Goal: Task Accomplishment & Management: Complete application form

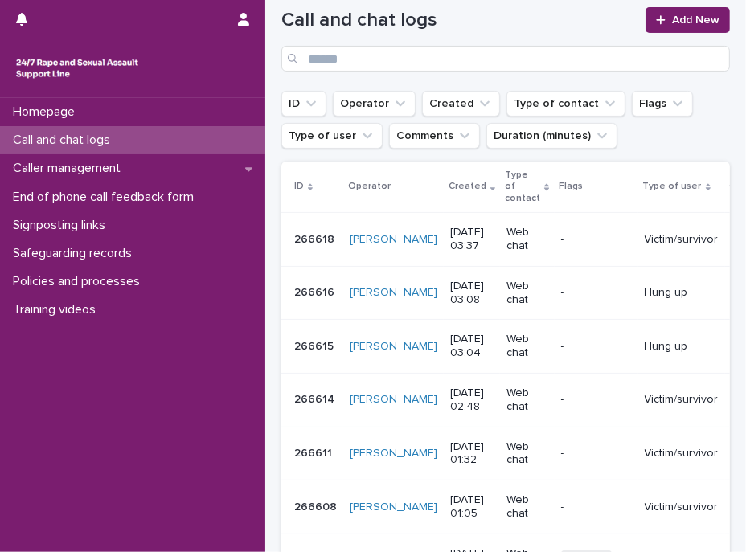
scroll to position [72, 0]
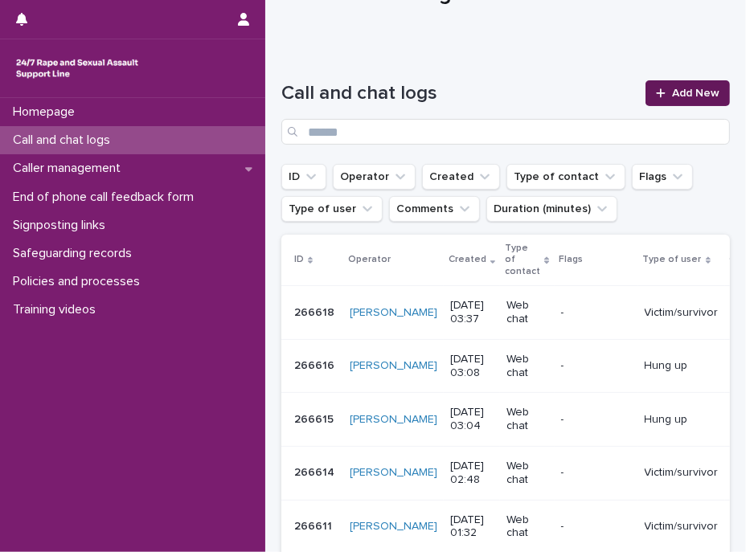
click at [656, 92] on div at bounding box center [664, 93] width 16 height 11
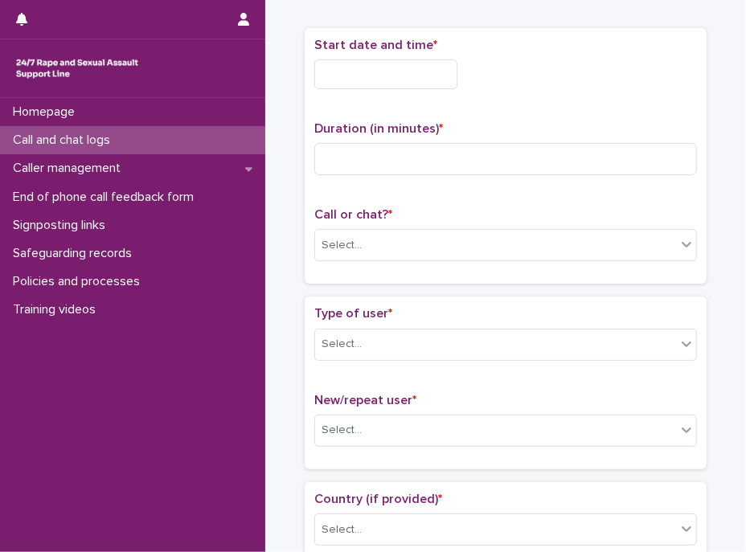
scroll to position [82, 0]
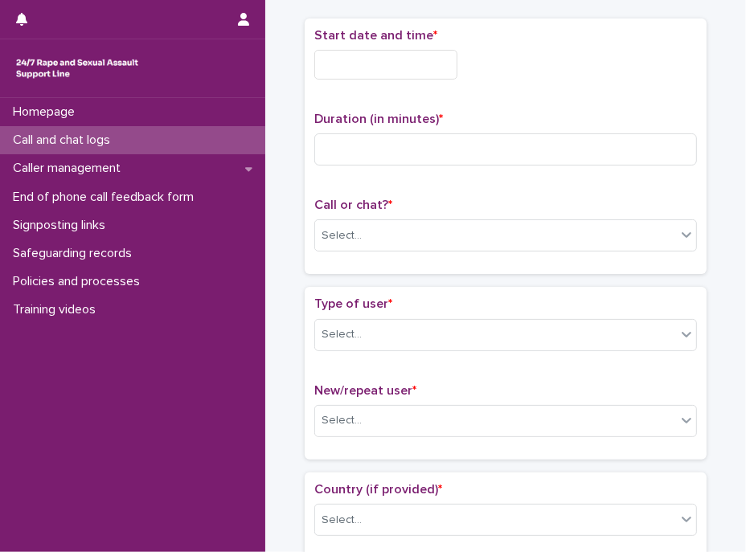
click at [381, 70] on input "text" at bounding box center [385, 65] width 143 height 30
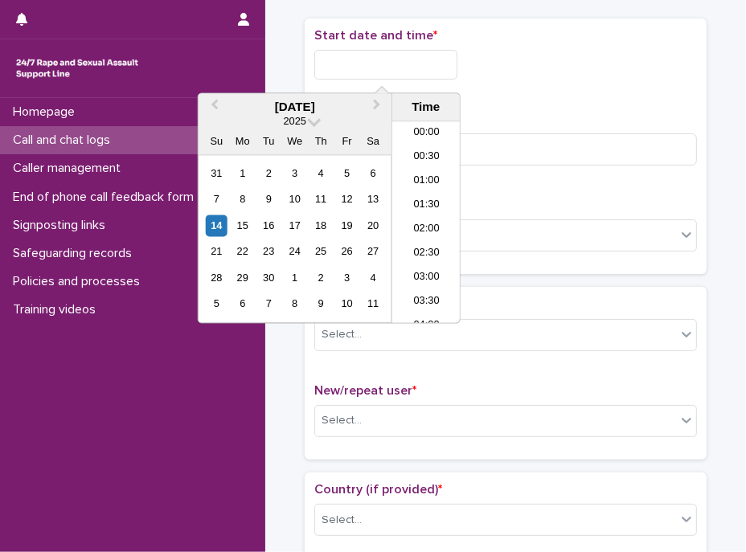
scroll to position [153, 0]
click at [423, 191] on li "04:30" at bounding box center [426, 198] width 68 height 24
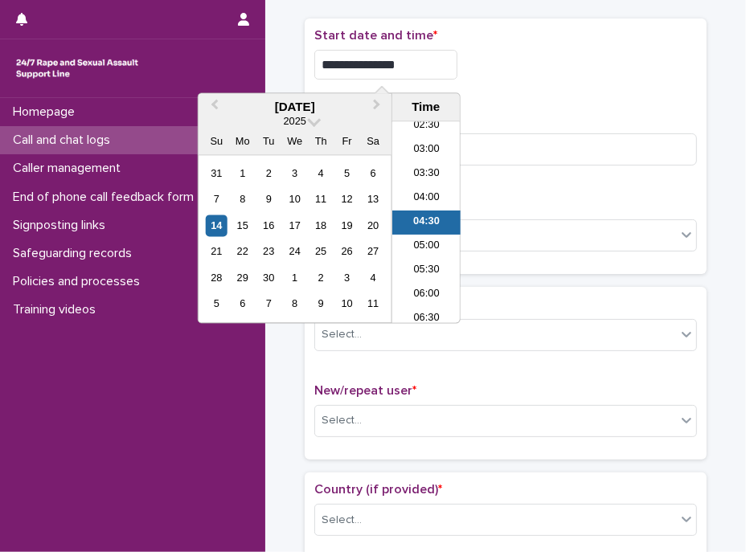
drag, startPoint x: 385, startPoint y: 64, endPoint x: 420, endPoint y: 64, distance: 35.4
click at [420, 64] on input "**********" at bounding box center [385, 65] width 143 height 30
type input "**********"
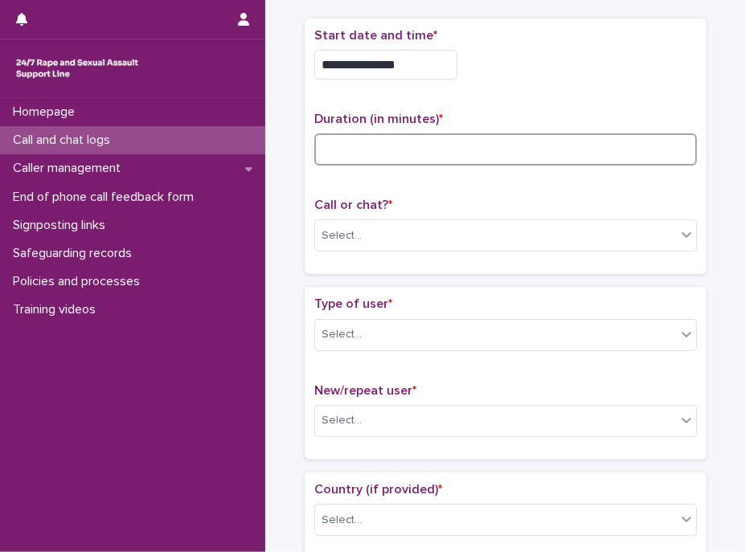
click at [510, 133] on input at bounding box center [505, 149] width 383 height 32
type input "**"
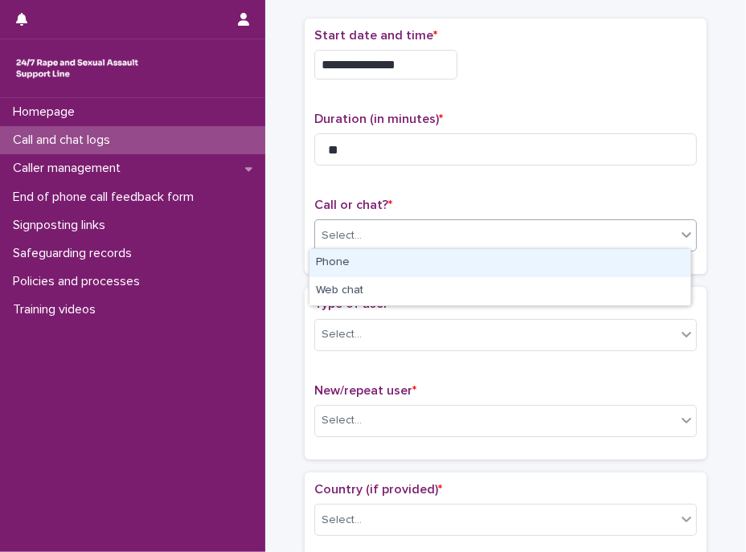
click at [440, 239] on div "Select..." at bounding box center [495, 236] width 361 height 27
click at [364, 265] on div "Phone" at bounding box center [499, 263] width 381 height 28
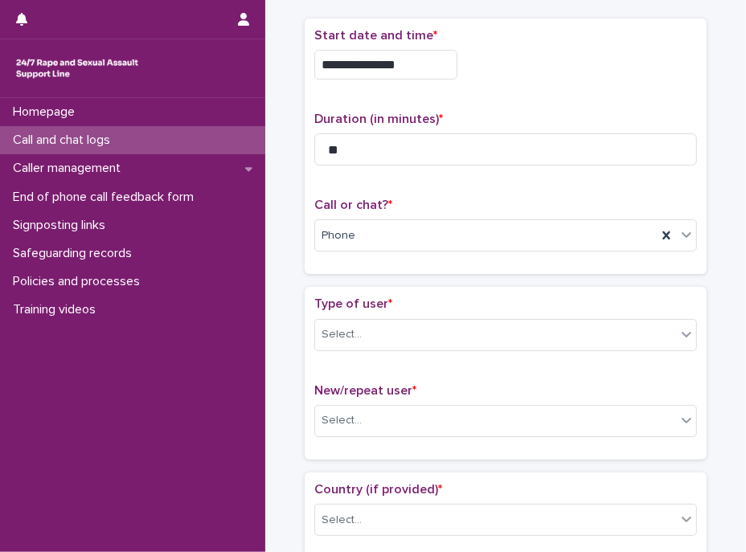
click at [370, 268] on div "**********" at bounding box center [506, 146] width 402 height 256
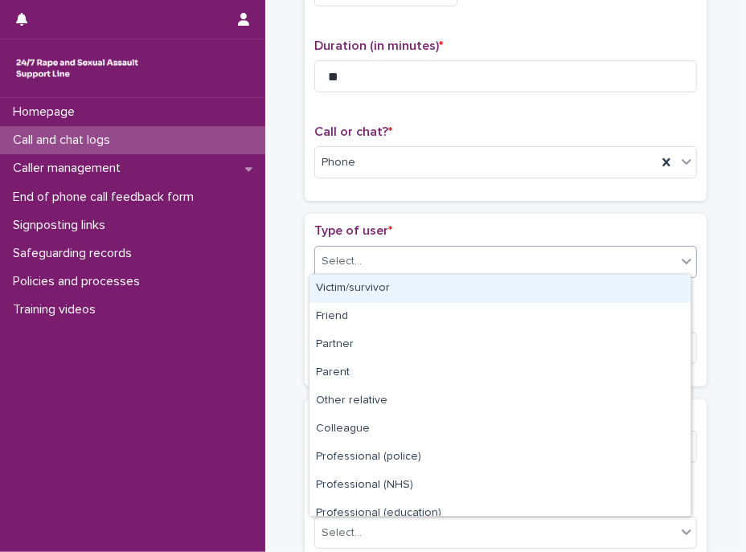
click at [379, 257] on div "Select..." at bounding box center [495, 261] width 361 height 27
click at [374, 287] on div "Victim/survivor" at bounding box center [499, 289] width 381 height 28
click at [374, 287] on div "Type of user * option Victim/survivor focused, 1 of 15. 15 results available. U…" at bounding box center [505, 299] width 383 height 153
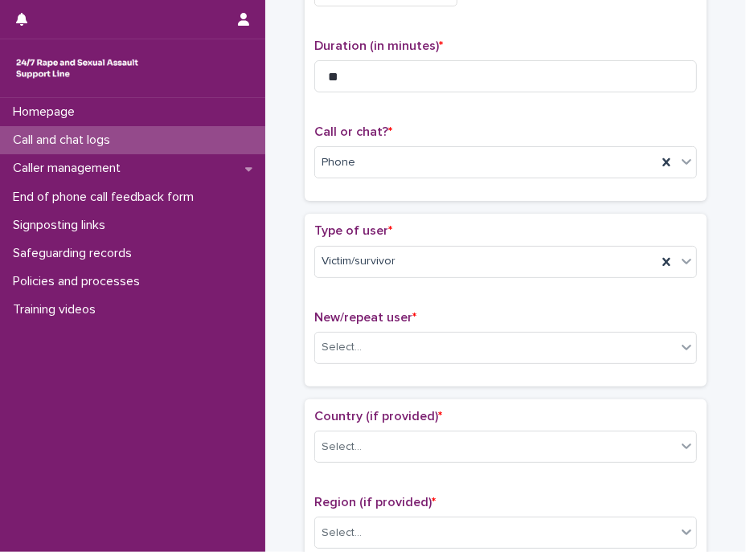
drag, startPoint x: 374, startPoint y: 287, endPoint x: 434, endPoint y: 219, distance: 91.1
click at [434, 219] on div "Type of user * Victim/survivor New/repeat user * Select..." at bounding box center [506, 300] width 402 height 172
click at [435, 219] on div "Type of user * Victim/survivor New/repeat user * Select..." at bounding box center [506, 300] width 402 height 172
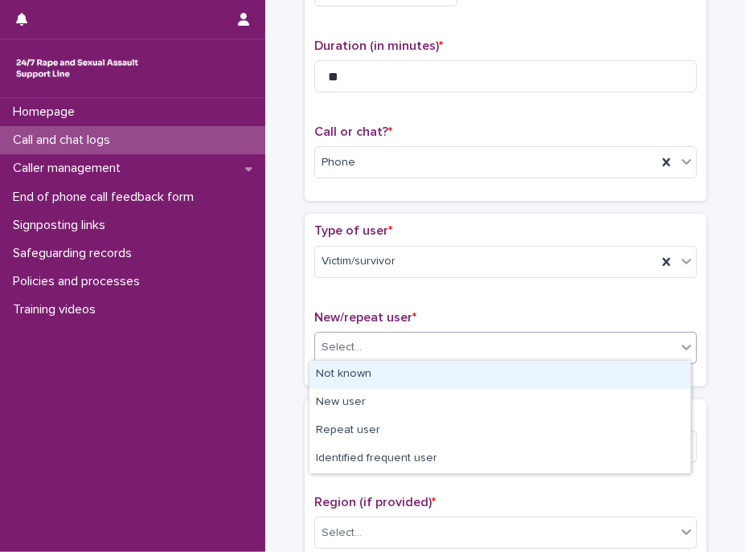
click at [435, 335] on div "Select..." at bounding box center [495, 347] width 361 height 27
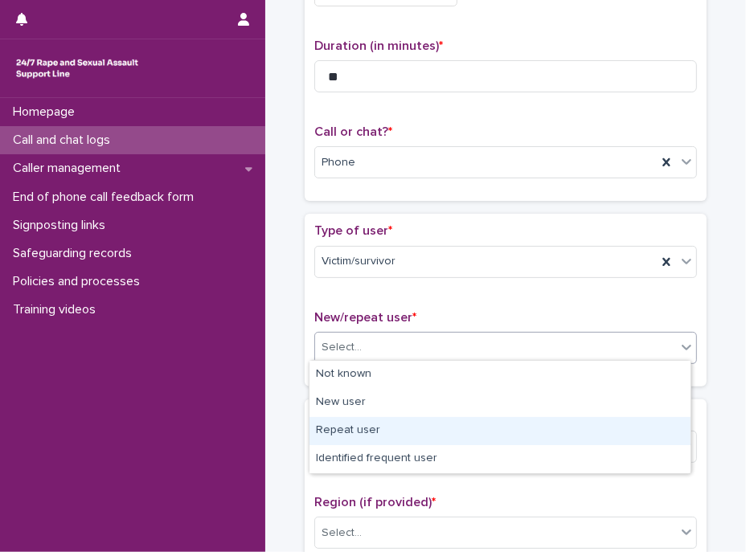
click at [397, 428] on div "Repeat user" at bounding box center [499, 431] width 381 height 28
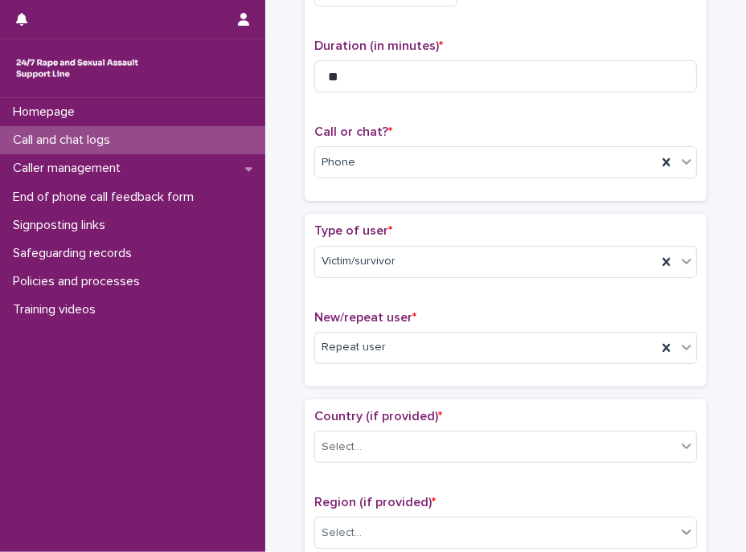
click at [411, 412] on span "Country (if provided) *" at bounding box center [378, 416] width 128 height 13
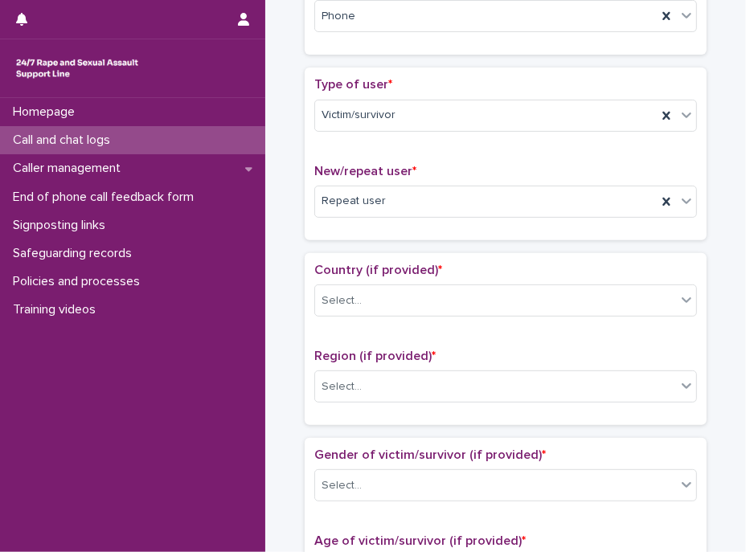
scroll to position [375, 0]
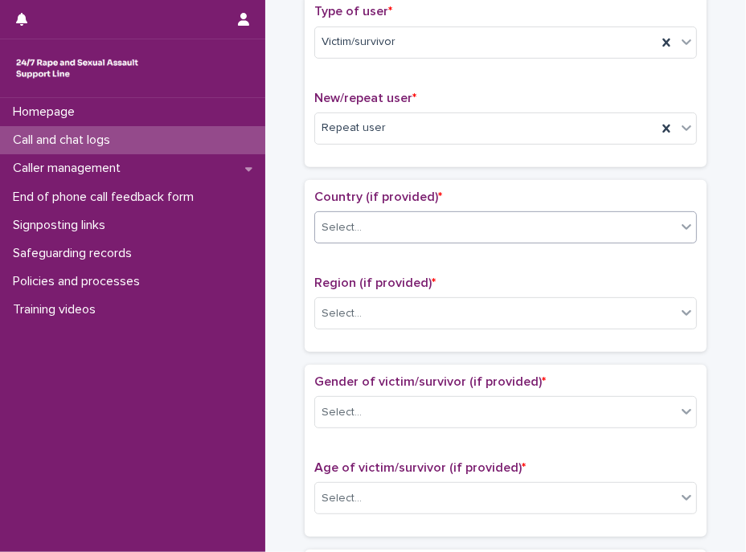
click at [418, 217] on div "Select..." at bounding box center [495, 228] width 361 height 27
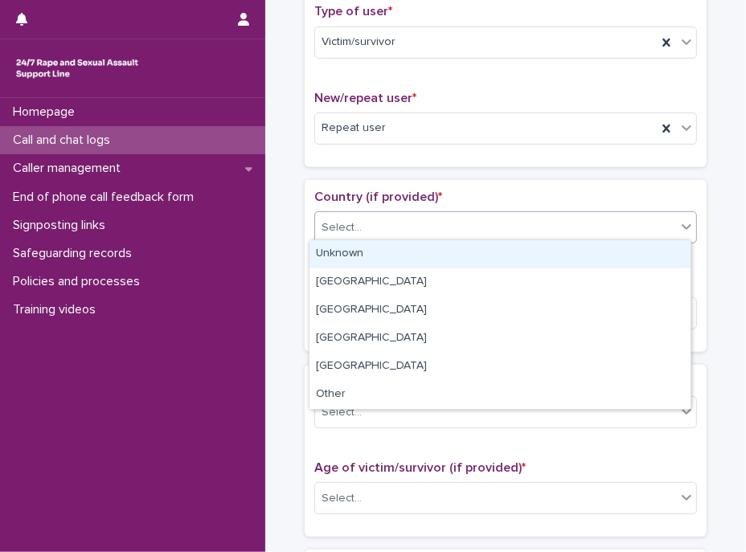
click at [410, 253] on div "Unknown" at bounding box center [499, 254] width 381 height 28
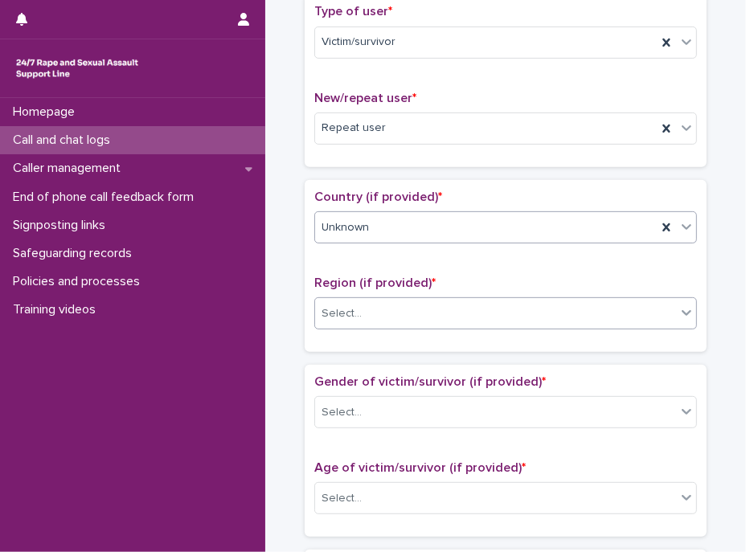
click at [420, 308] on div "Select..." at bounding box center [495, 314] width 361 height 27
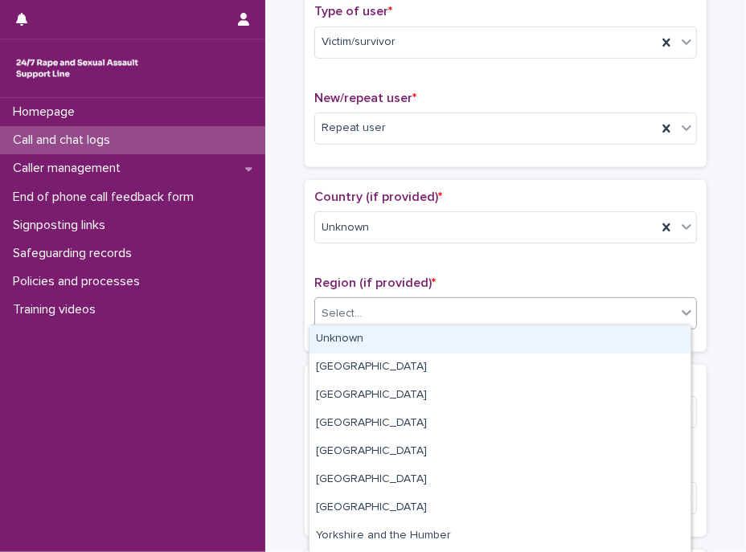
click at [401, 338] on div "Unknown" at bounding box center [499, 340] width 381 height 28
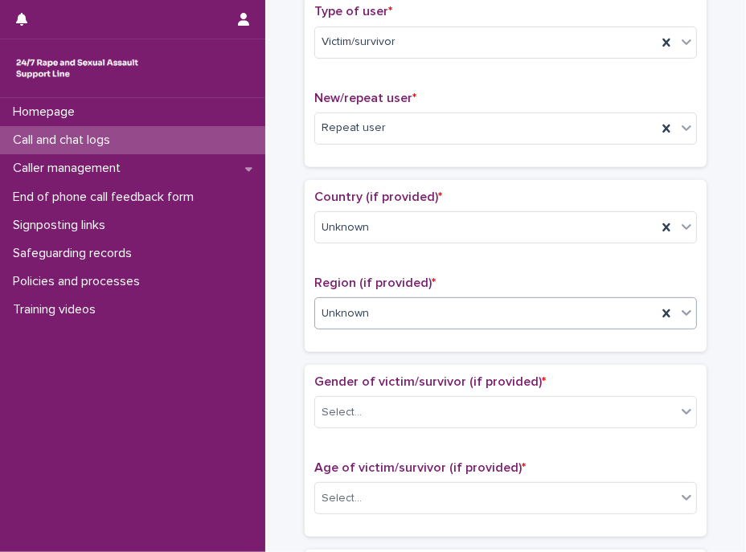
click at [388, 279] on span "Region (if provided) *" at bounding box center [374, 283] width 121 height 13
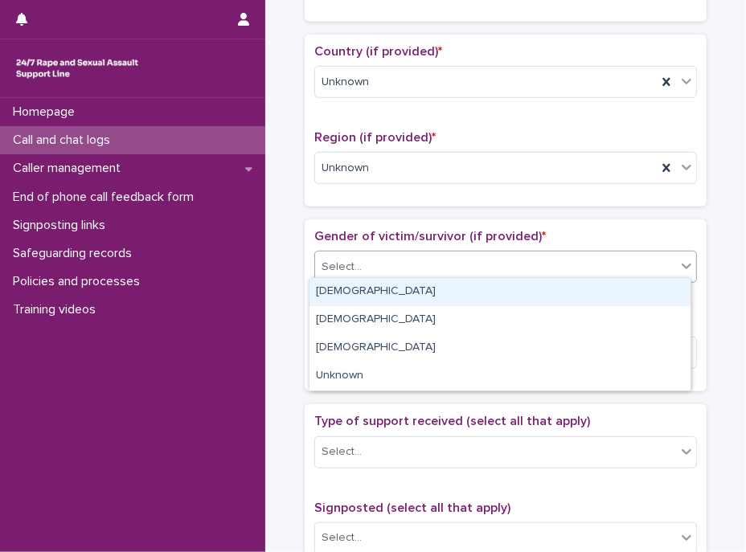
click at [392, 255] on div "Select..." at bounding box center [495, 267] width 361 height 27
click at [397, 291] on div "[DEMOGRAPHIC_DATA]" at bounding box center [499, 292] width 381 height 28
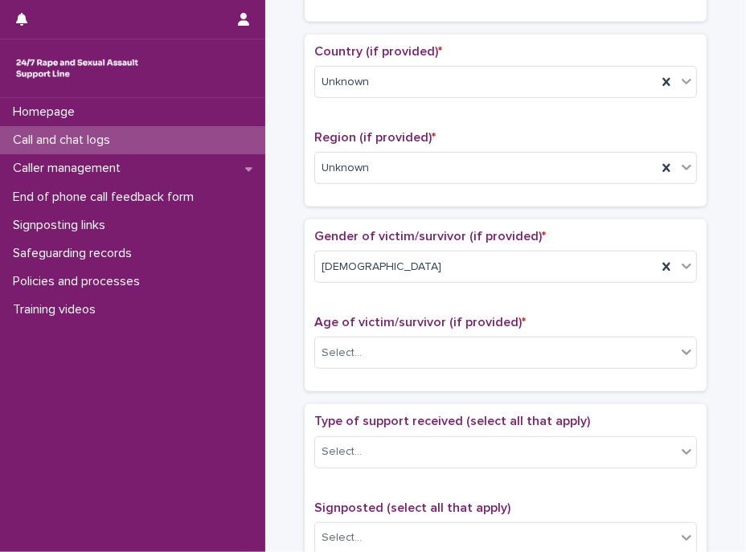
click at [412, 316] on span "Age of victim/survivor (if provided) *" at bounding box center [419, 322] width 211 height 13
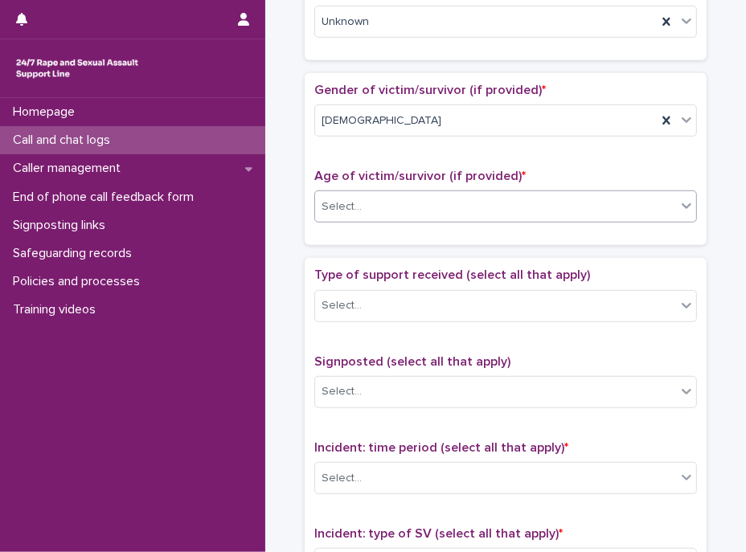
click at [408, 210] on div "Select..." at bounding box center [495, 207] width 361 height 27
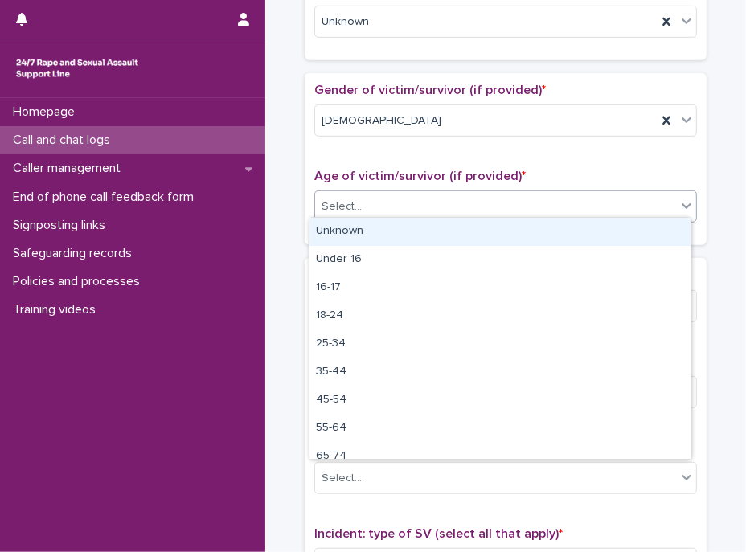
click at [401, 232] on div "Unknown" at bounding box center [499, 232] width 381 height 28
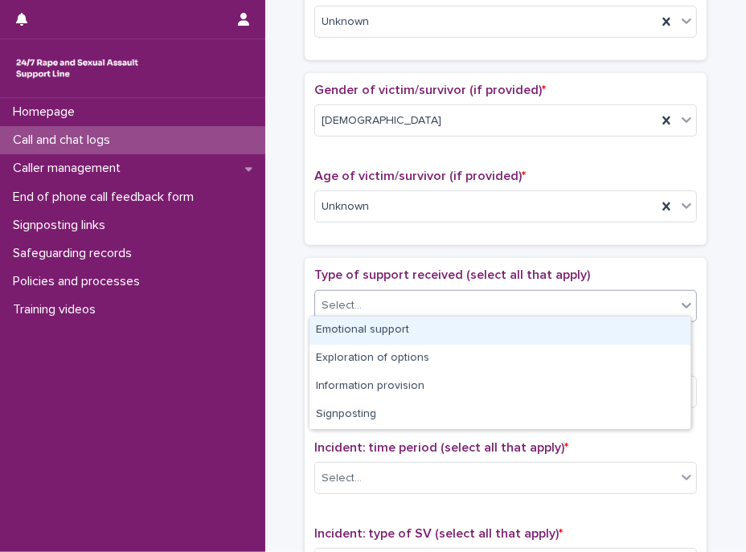
click at [394, 295] on div "Select..." at bounding box center [495, 306] width 361 height 27
click at [407, 326] on div "Emotional support" at bounding box center [499, 331] width 381 height 28
click at [407, 326] on div "Type of support received (select all that apply) option Emotional support focus…" at bounding box center [505, 301] width 383 height 67
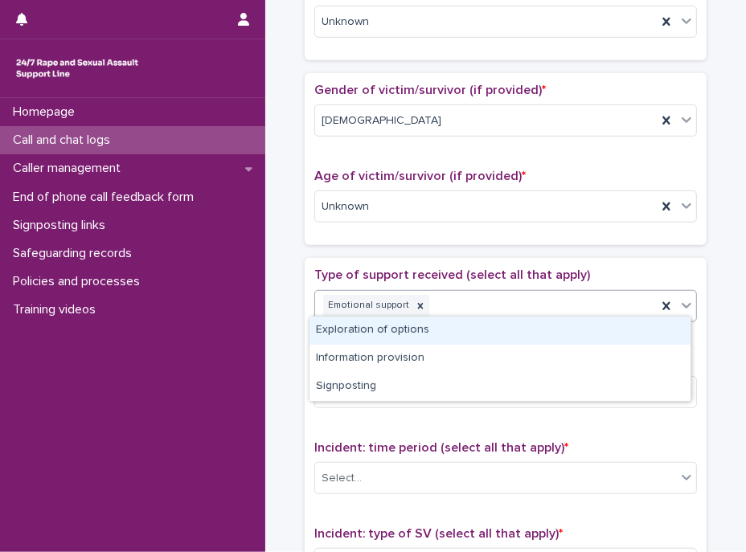
drag, startPoint x: 407, startPoint y: 326, endPoint x: 502, endPoint y: 309, distance: 97.3
click at [502, 309] on div "Emotional support" at bounding box center [486, 306] width 342 height 28
click at [449, 329] on div "Exploration of options" at bounding box center [499, 331] width 381 height 28
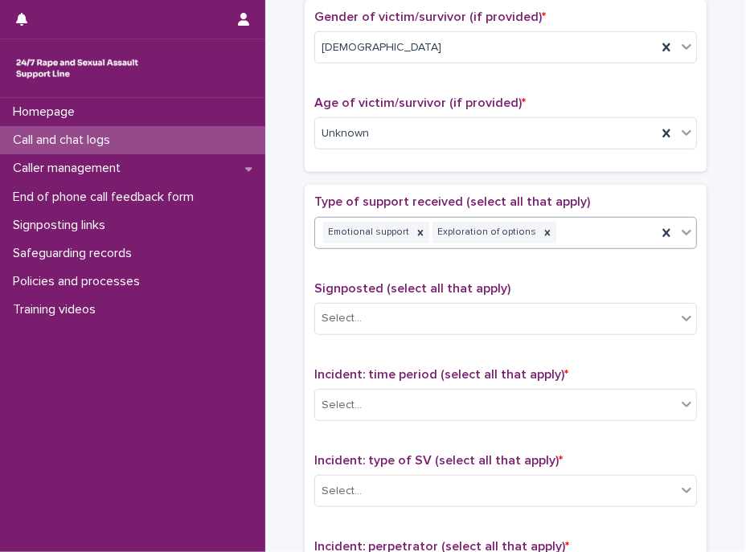
click at [559, 228] on div "Emotional support Exploration of options" at bounding box center [486, 233] width 342 height 28
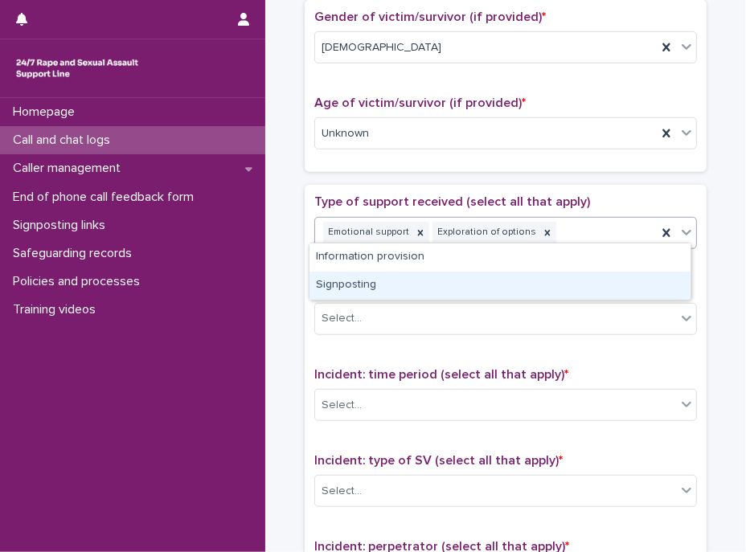
click at [363, 289] on div "Signposting" at bounding box center [499, 286] width 381 height 28
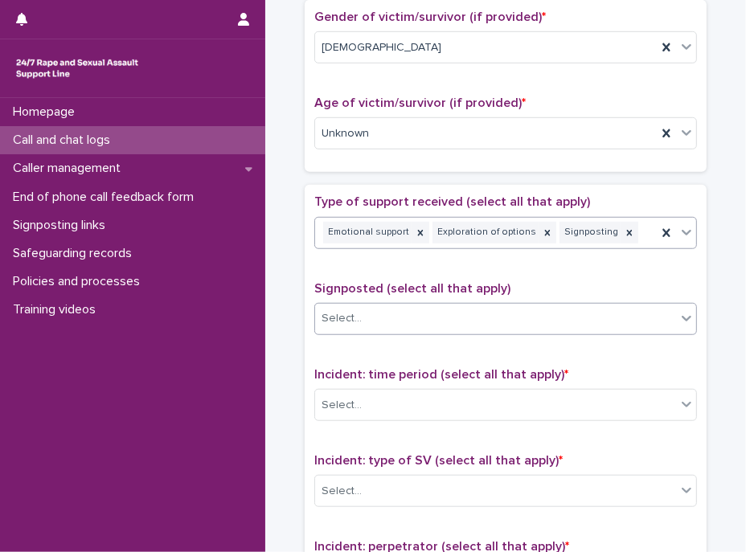
click at [403, 317] on div "Select..." at bounding box center [495, 318] width 361 height 27
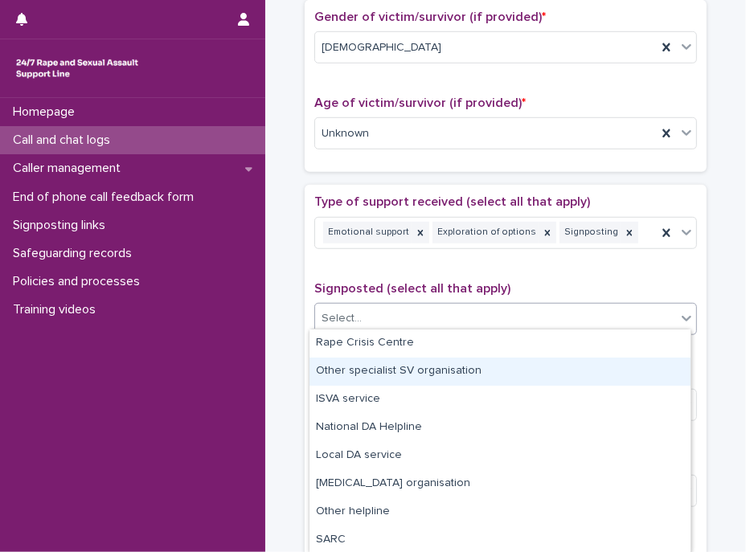
click at [398, 369] on div "Other specialist SV organisation" at bounding box center [499, 372] width 381 height 28
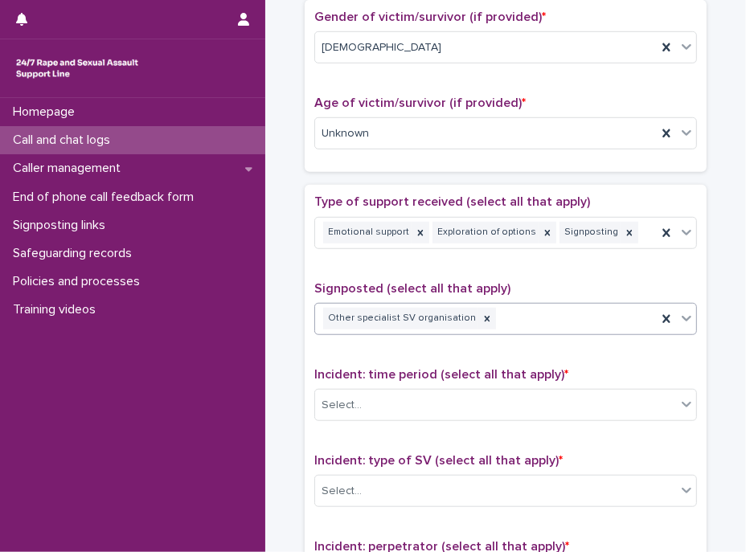
click at [424, 282] on span "Signposted (select all that apply)" at bounding box center [412, 288] width 196 height 13
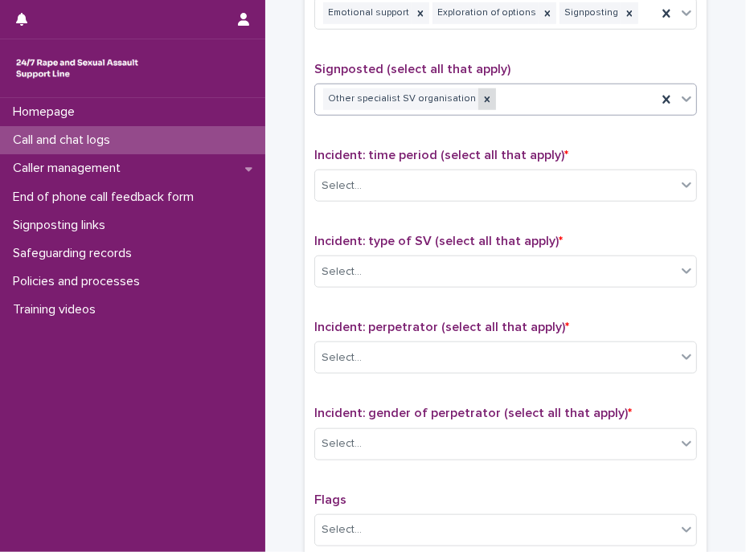
click at [481, 96] on icon at bounding box center [486, 99] width 11 height 11
click at [627, 10] on icon at bounding box center [630, 13] width 6 height 6
click at [448, 179] on div "Select..." at bounding box center [495, 186] width 361 height 27
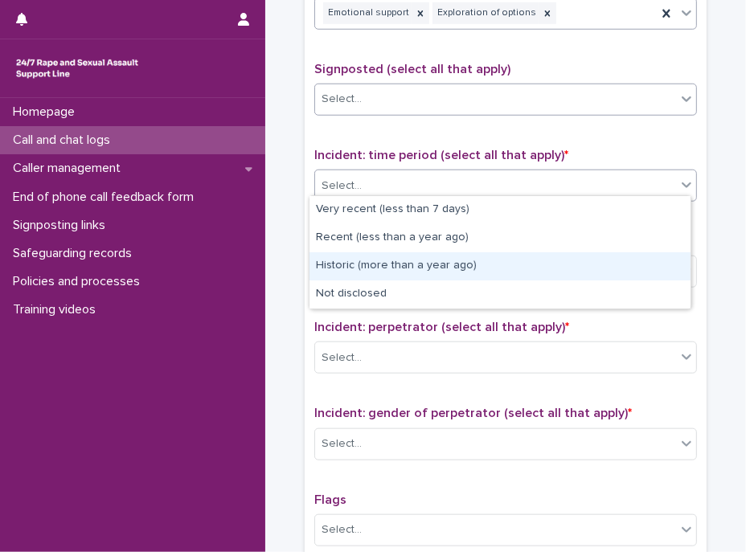
click at [434, 262] on div "Historic (more than a year ago)" at bounding box center [499, 266] width 381 height 28
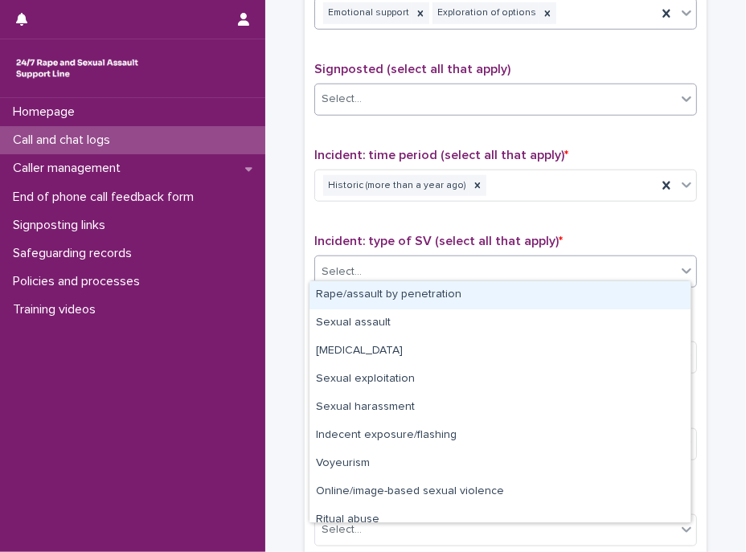
click at [434, 262] on div "Select..." at bounding box center [495, 272] width 361 height 27
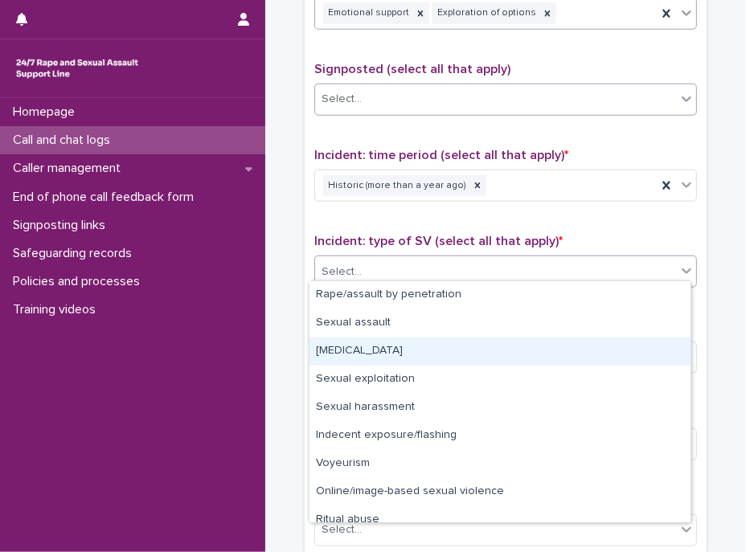
click at [380, 350] on div "Child sexual abuse" at bounding box center [499, 352] width 381 height 28
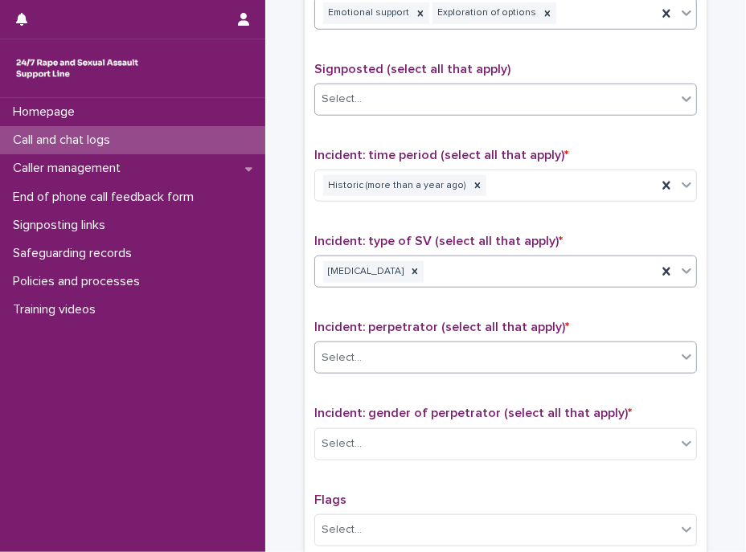
click at [370, 357] on div "Select..." at bounding box center [495, 358] width 361 height 27
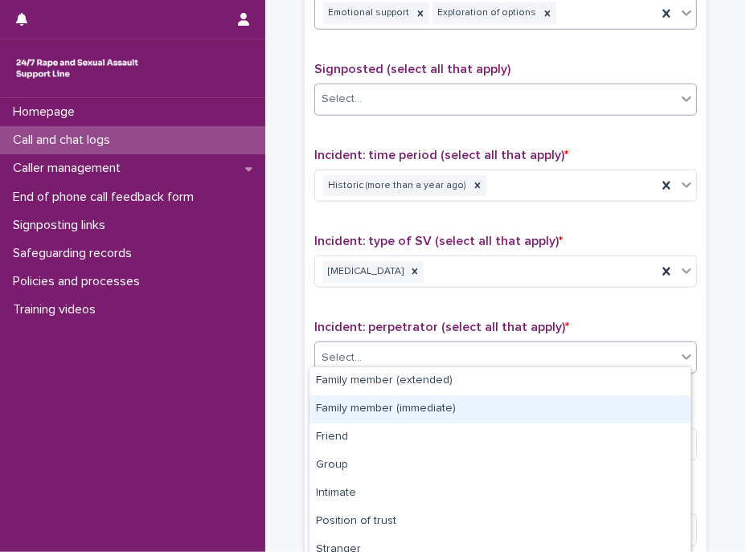
click at [377, 411] on div "Family member (immediate)" at bounding box center [499, 409] width 381 height 28
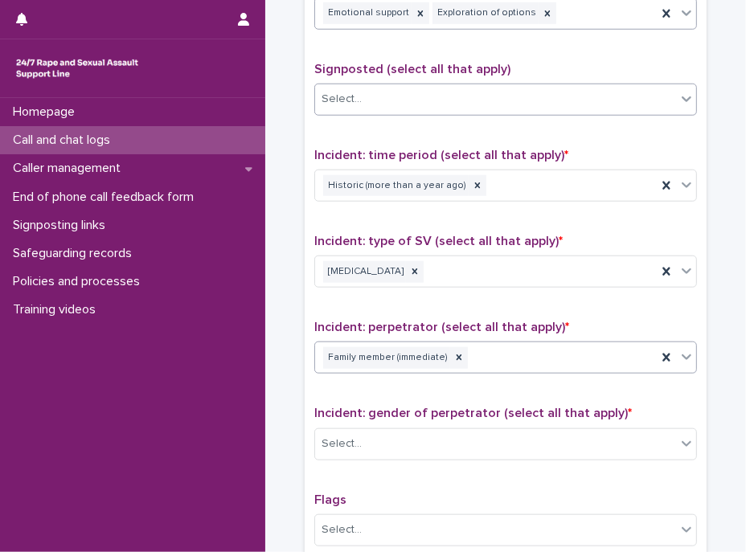
click at [393, 408] on span "Incident: gender of perpetrator (select all that apply) *" at bounding box center [473, 413] width 318 height 13
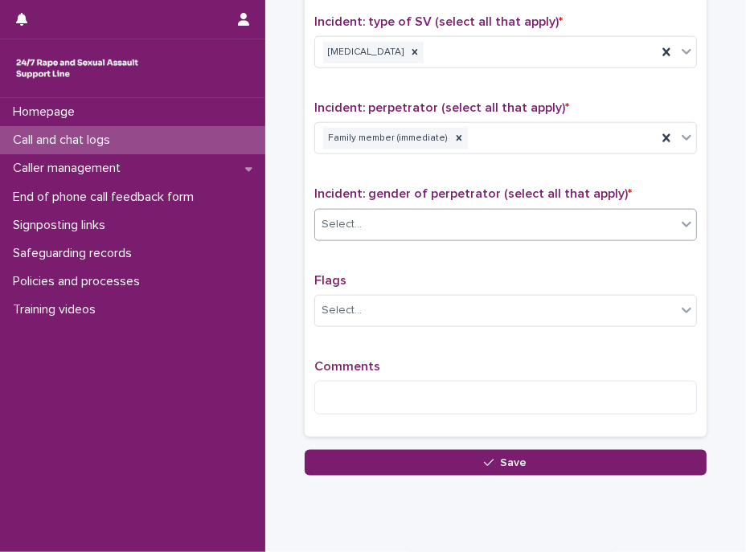
click at [415, 225] on div "Select..." at bounding box center [495, 224] width 361 height 27
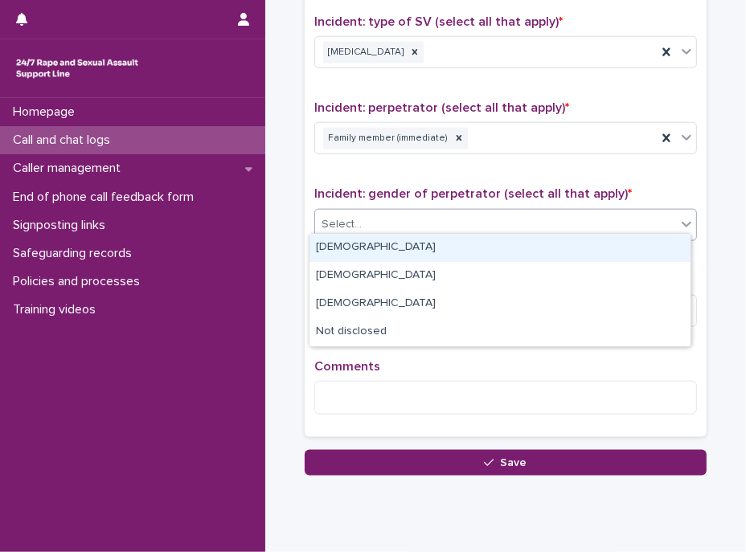
click at [391, 249] on div "[DEMOGRAPHIC_DATA]" at bounding box center [499, 248] width 381 height 28
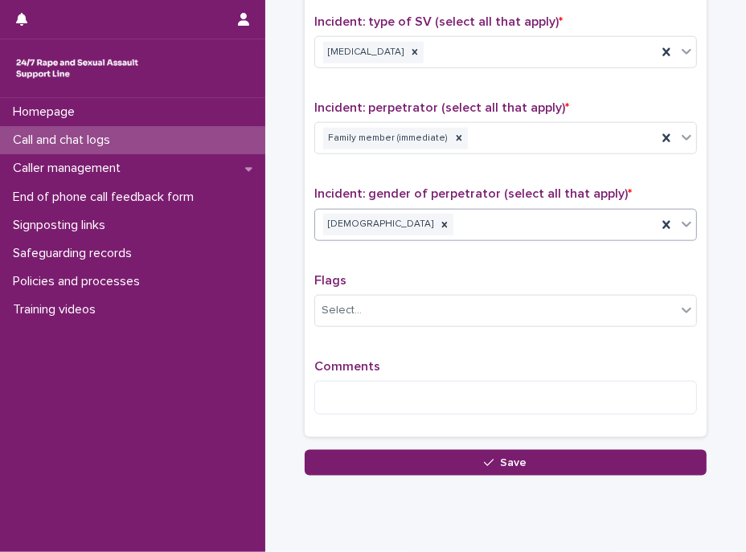
click at [391, 249] on div "Type of support received (select all that apply) Emotional support Exploration …" at bounding box center [505, 92] width 383 height 672
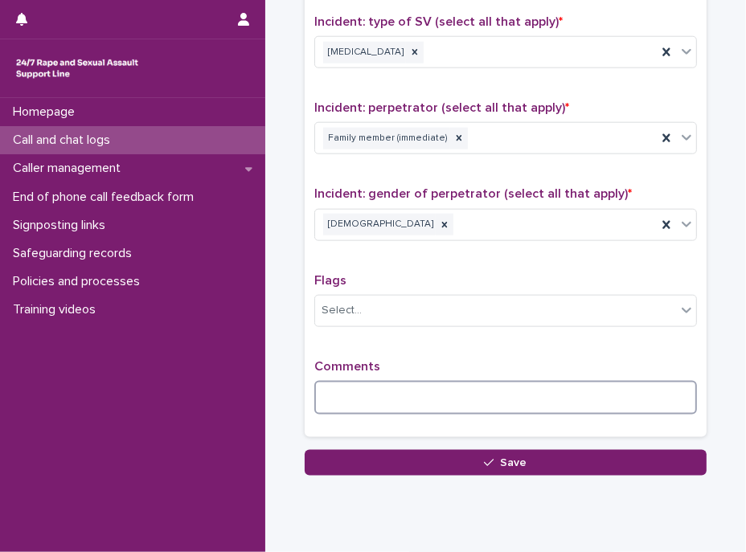
click at [385, 381] on textarea at bounding box center [505, 398] width 383 height 35
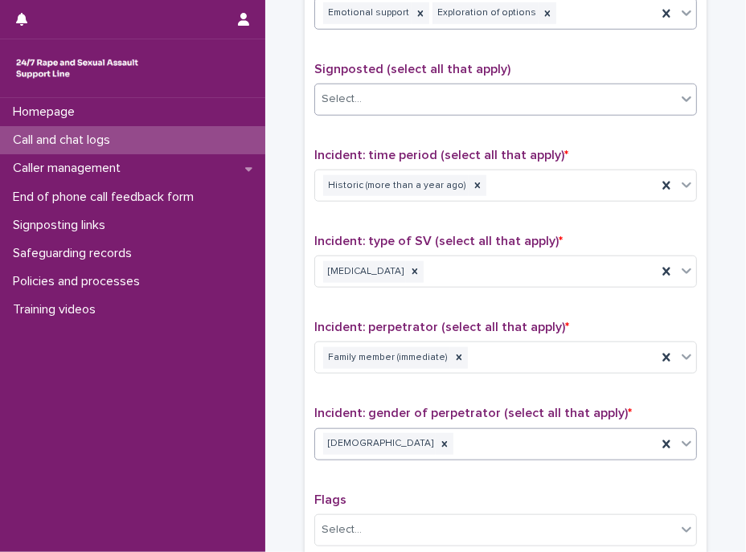
scroll to position [886, 0]
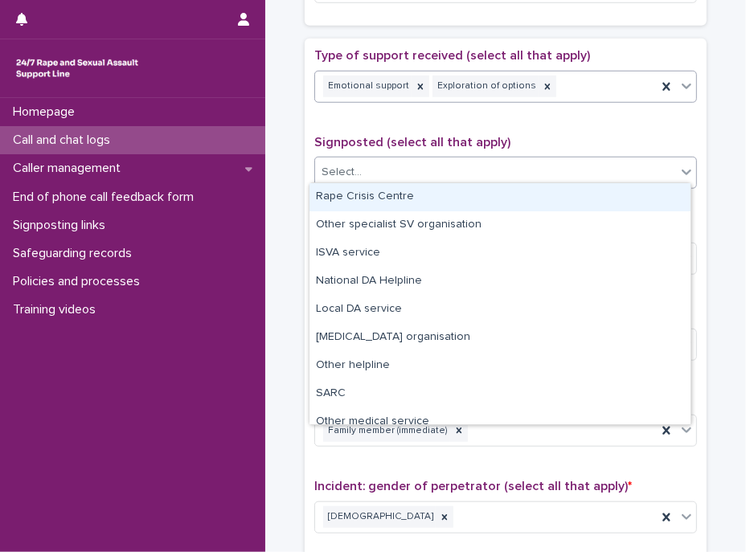
click at [445, 176] on div "Select..." at bounding box center [495, 172] width 361 height 27
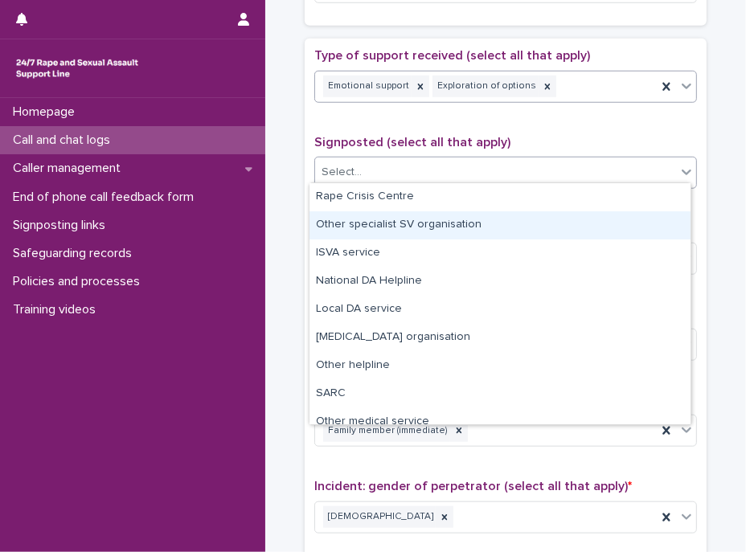
click at [440, 222] on div "Other specialist SV organisation" at bounding box center [499, 225] width 381 height 28
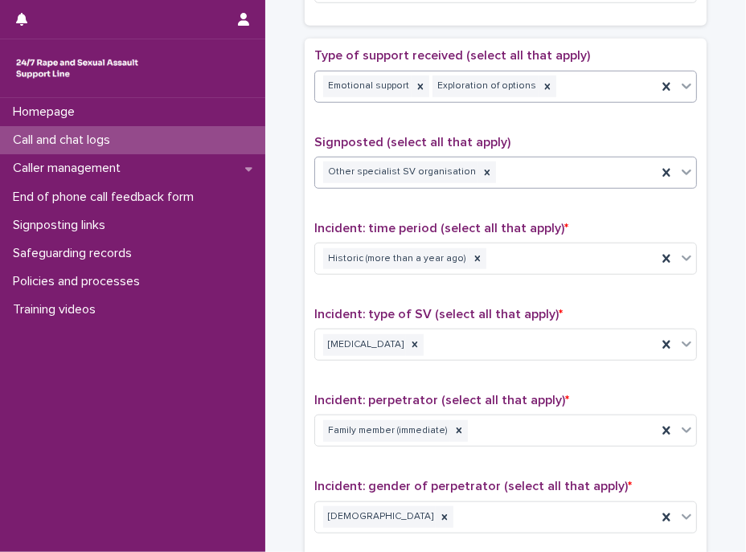
click at [569, 89] on div "Emotional support Exploration of options" at bounding box center [486, 86] width 342 height 28
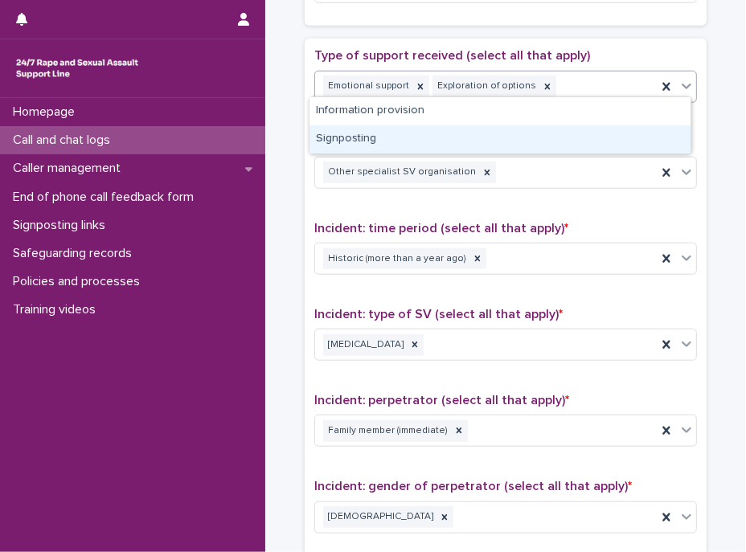
click at [443, 137] on div "Signposting" at bounding box center [499, 139] width 381 height 28
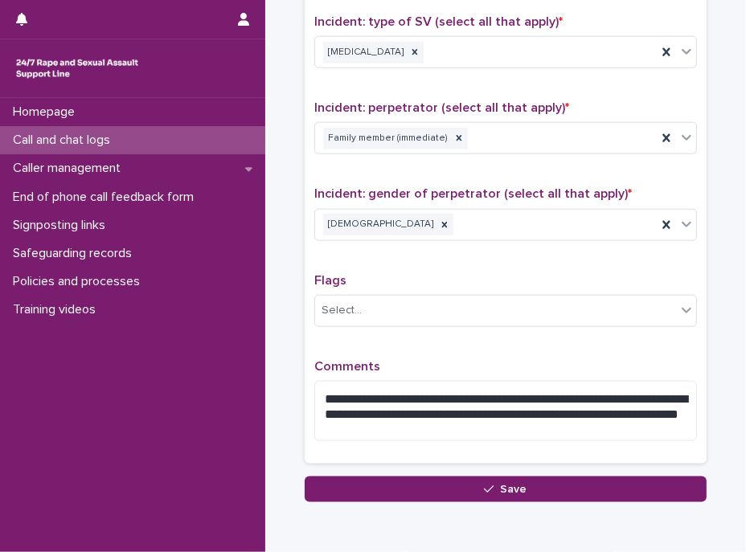
scroll to position [1247, 0]
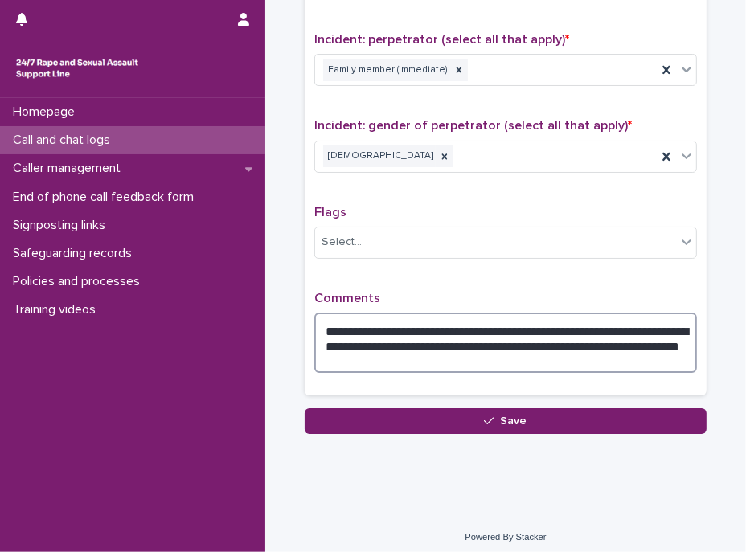
click at [535, 364] on textarea "**********" at bounding box center [505, 343] width 383 height 61
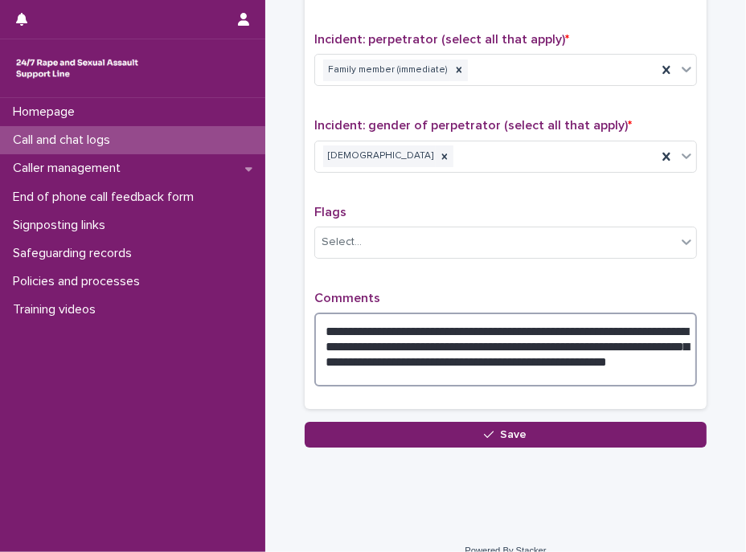
drag, startPoint x: 342, startPoint y: 365, endPoint x: 363, endPoint y: 363, distance: 21.8
click at [363, 363] on textarea "**********" at bounding box center [505, 350] width 383 height 75
click at [497, 365] on textarea "**********" at bounding box center [505, 350] width 383 height 75
drag, startPoint x: 497, startPoint y: 365, endPoint x: 318, endPoint y: 313, distance: 186.5
click at [318, 313] on textarea "**********" at bounding box center [505, 350] width 383 height 75
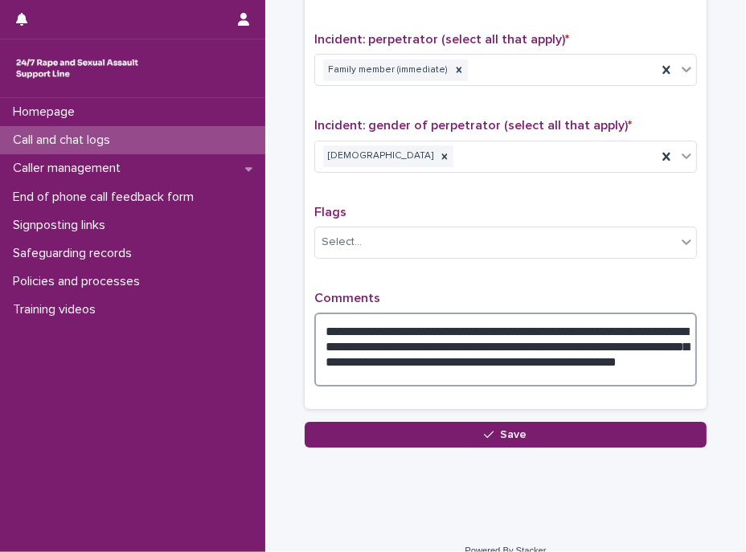
click at [391, 363] on textarea "**********" at bounding box center [505, 350] width 383 height 75
click at [398, 369] on textarea "**********" at bounding box center [505, 350] width 383 height 75
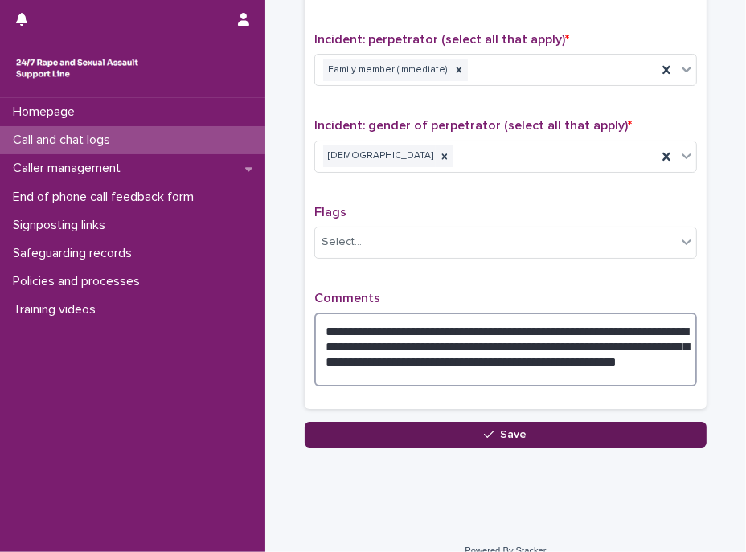
type textarea "**********"
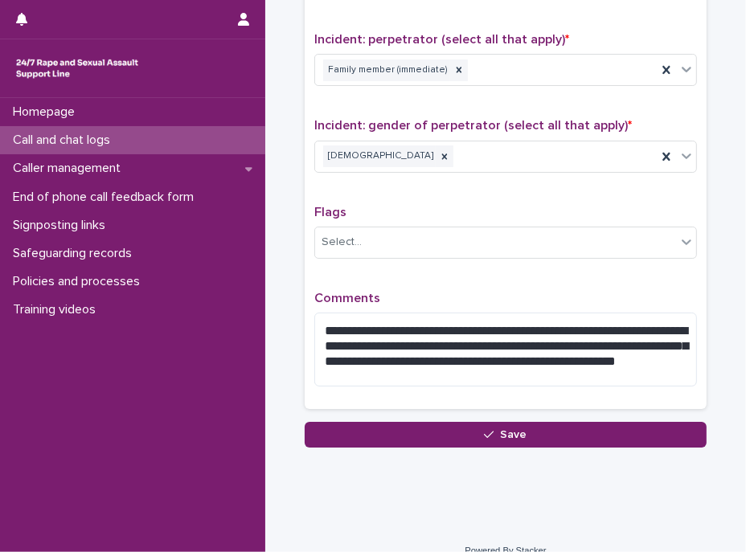
drag, startPoint x: 461, startPoint y: 426, endPoint x: 391, endPoint y: 465, distance: 79.9
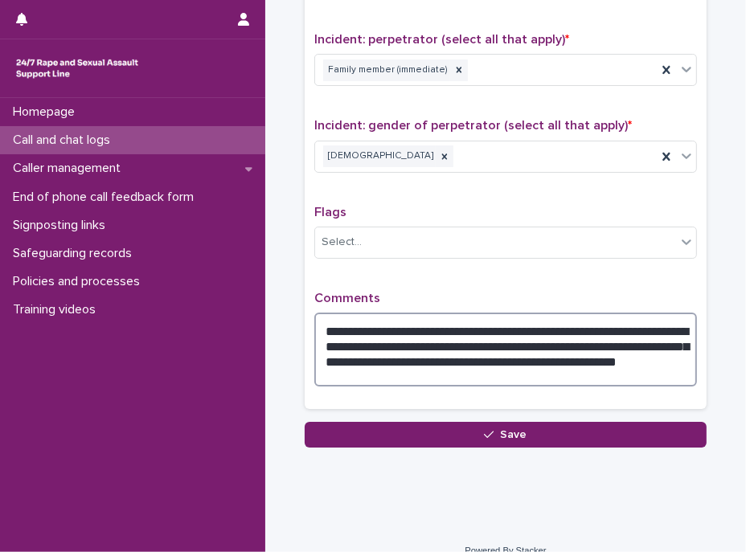
click at [465, 349] on textarea "**********" at bounding box center [505, 350] width 383 height 75
click at [457, 363] on textarea "**********" at bounding box center [505, 350] width 383 height 75
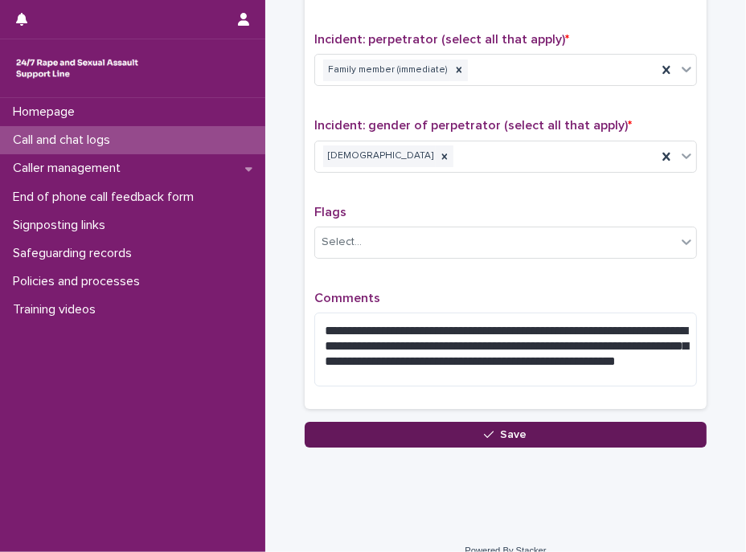
click at [543, 422] on button "Save" at bounding box center [506, 435] width 402 height 26
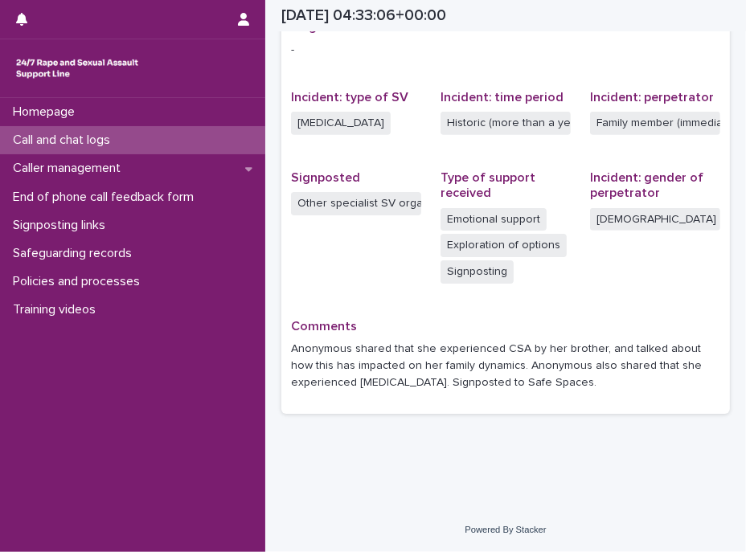
scroll to position [355, 0]
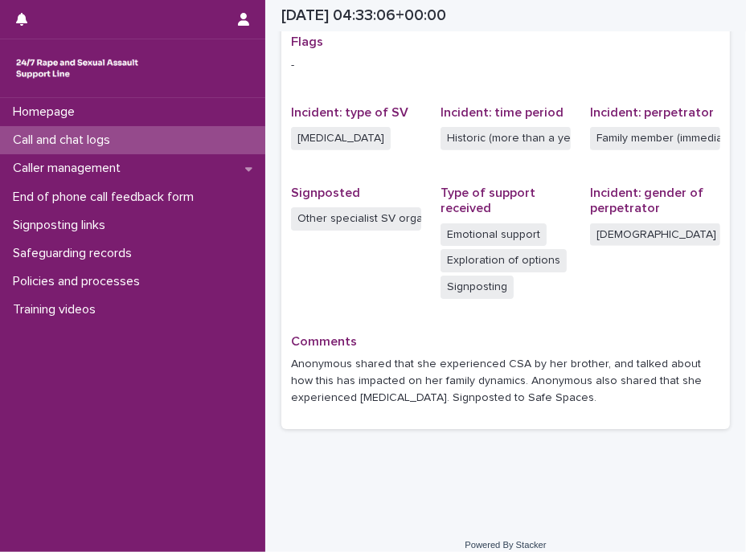
click at [125, 141] on div "Call and chat logs" at bounding box center [132, 140] width 265 height 28
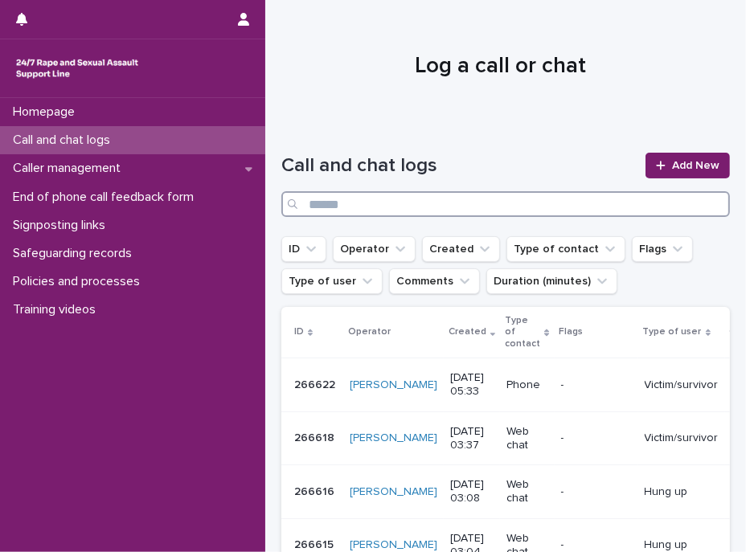
drag, startPoint x: 543, startPoint y: 207, endPoint x: 528, endPoint y: 215, distance: 16.9
click at [538, 211] on input "Search" at bounding box center [505, 204] width 449 height 26
click at [535, 213] on input "Search" at bounding box center [505, 204] width 449 height 26
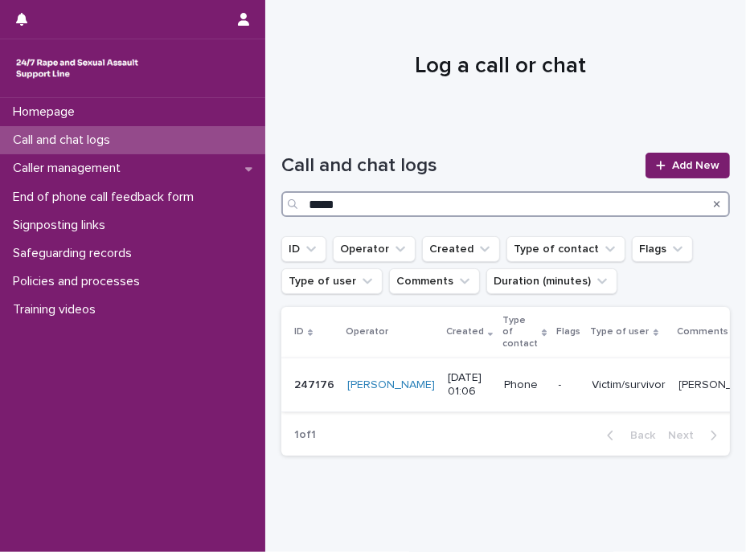
type input "*****"
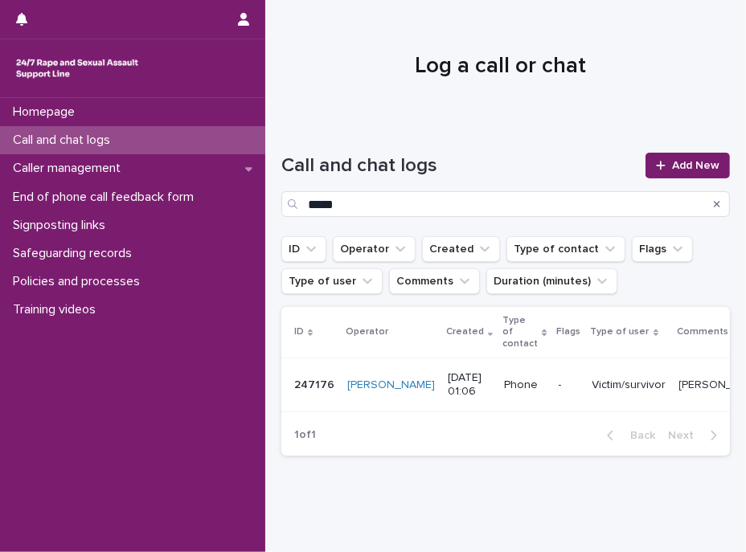
click at [679, 377] on p "[PERSON_NAME] called to talk about the racism and sexism she is experiencing in…" at bounding box center [724, 383] width 91 height 17
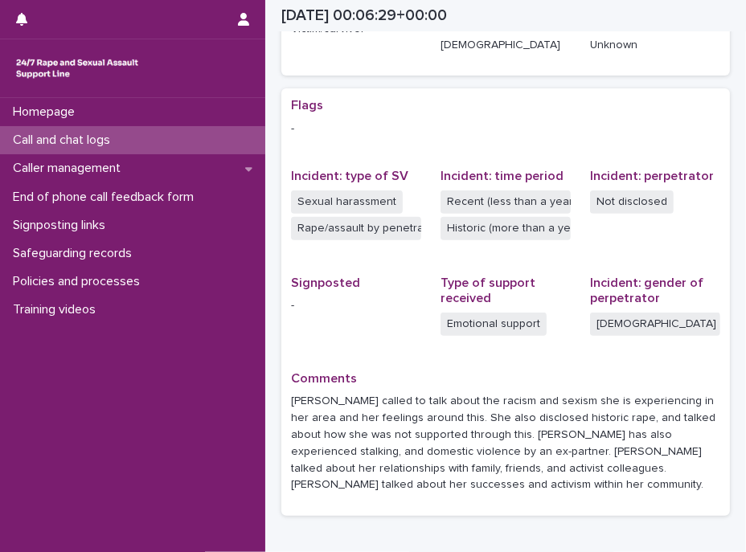
scroll to position [365, 0]
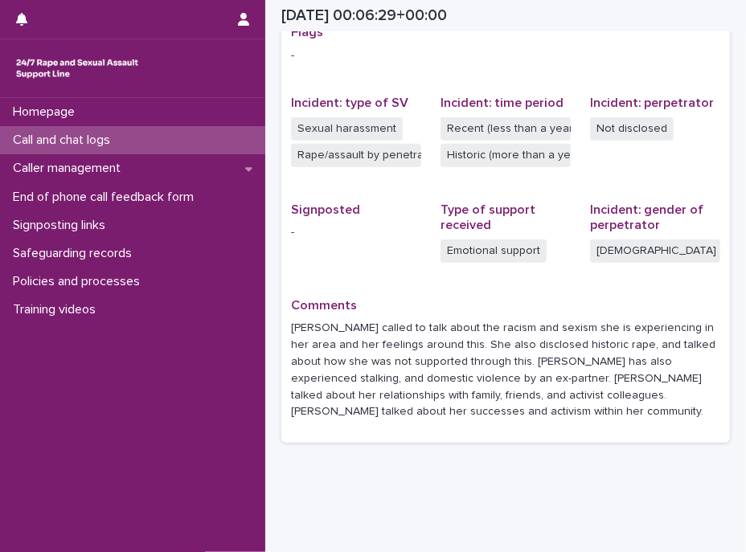
click at [67, 385] on div "Homepage Call and chat logs Caller management End of phone call feedback form S…" at bounding box center [132, 325] width 265 height 454
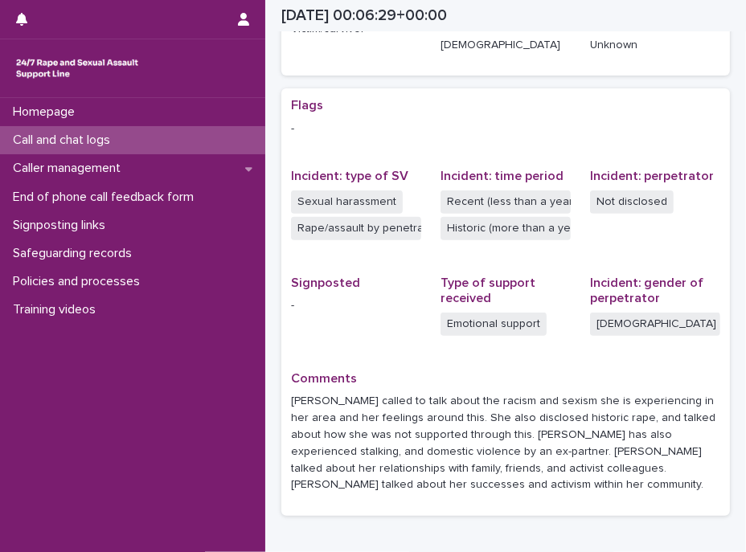
click at [497, 429] on p "[PERSON_NAME] called to talk about the racism and sexism she is experiencing in…" at bounding box center [505, 443] width 429 height 100
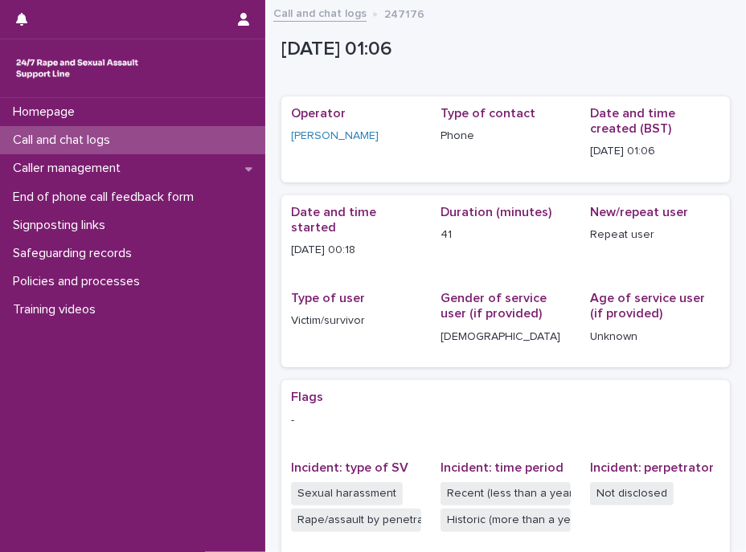
click at [404, 10] on p "247176" at bounding box center [404, 13] width 40 height 18
copy p "247176"
click at [102, 137] on p "Call and chat logs" at bounding box center [64, 140] width 117 height 15
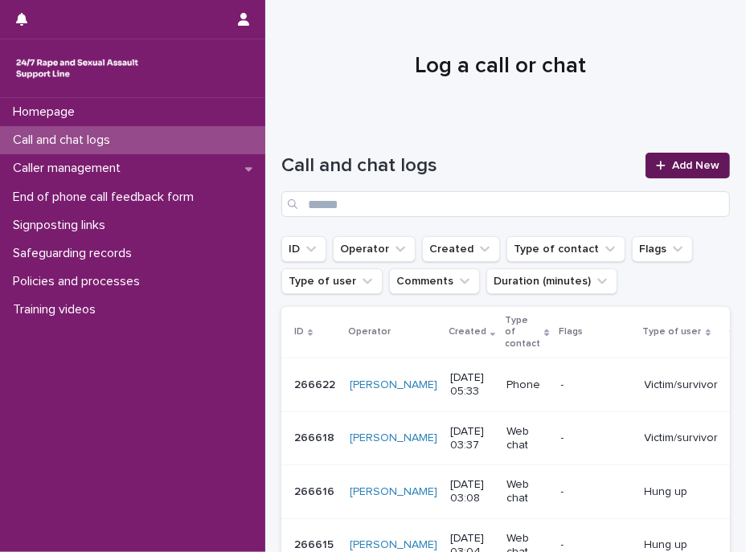
click at [693, 158] on link "Add New" at bounding box center [687, 166] width 84 height 26
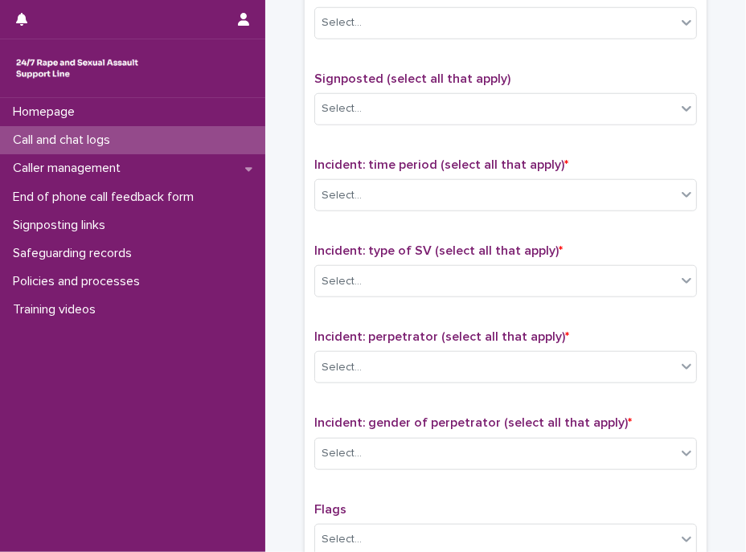
scroll to position [1219, 0]
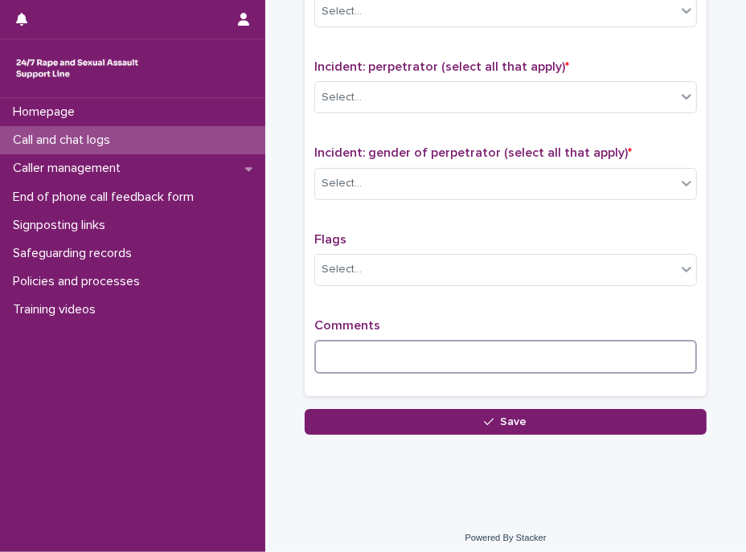
click at [388, 350] on textarea at bounding box center [505, 357] width 383 height 35
paste textarea "******"
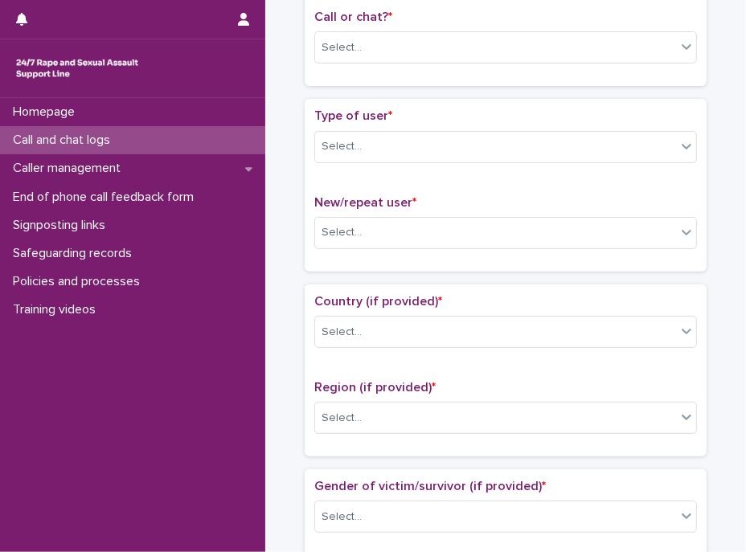
scroll to position [51, 0]
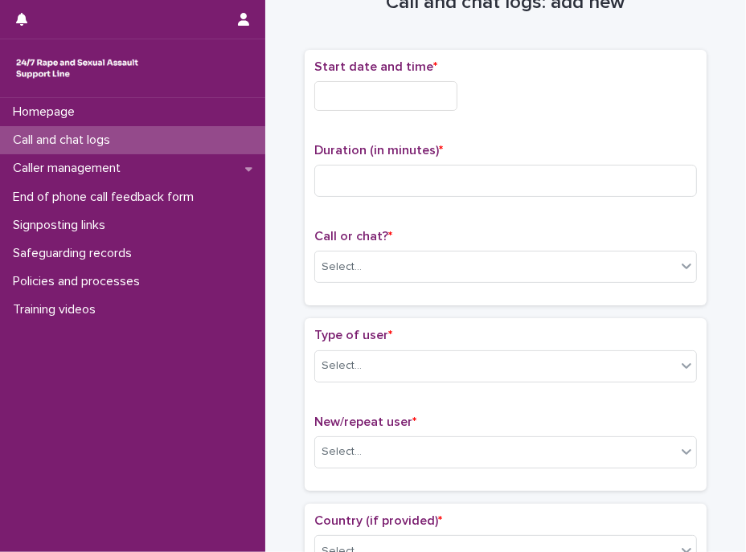
type textarea "**********"
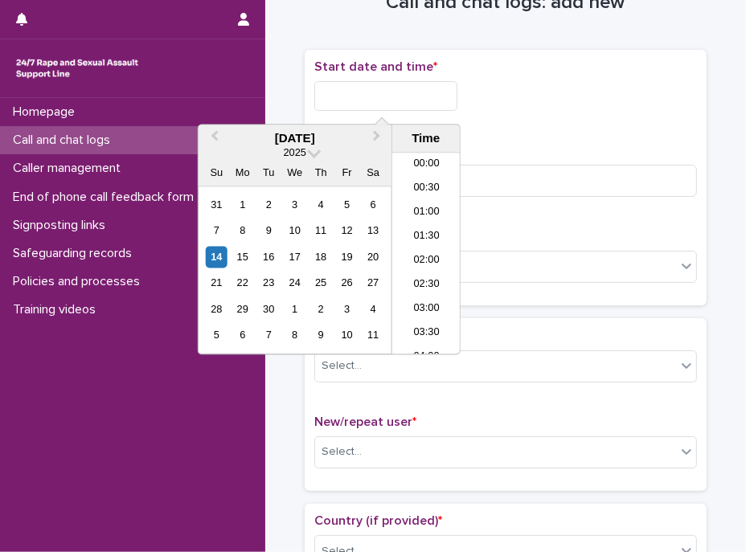
click at [383, 100] on input "text" at bounding box center [385, 96] width 143 height 30
click at [432, 227] on li "05:30" at bounding box center [426, 231] width 68 height 24
drag, startPoint x: 386, startPoint y: 96, endPoint x: 422, endPoint y: 101, distance: 36.6
click at [422, 101] on input "**********" at bounding box center [385, 96] width 143 height 30
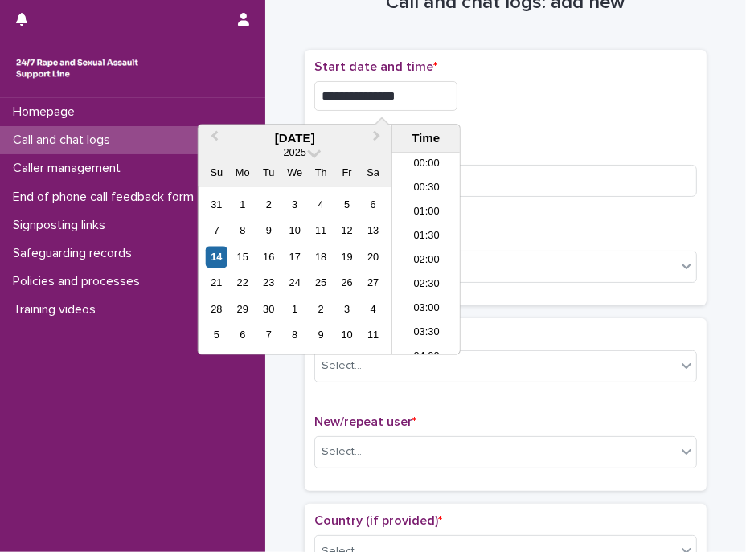
scroll to position [177, 0]
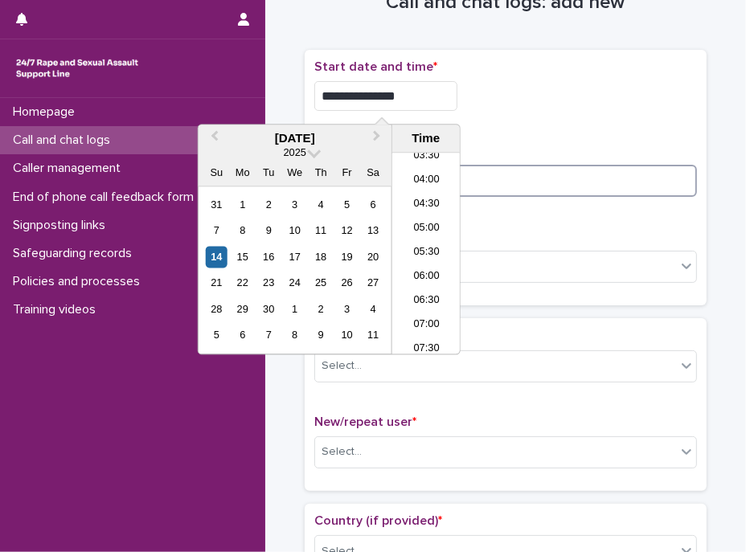
click at [555, 179] on input at bounding box center [505, 181] width 383 height 32
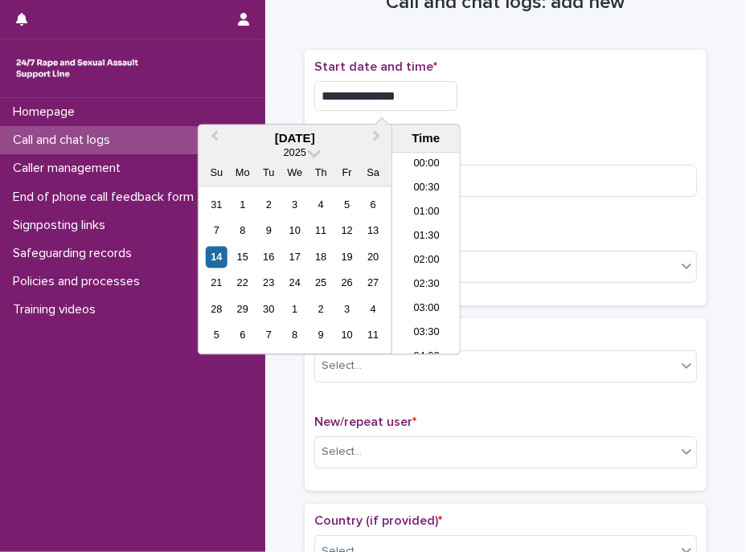
drag, startPoint x: 393, startPoint y: 99, endPoint x: 437, endPoint y: 100, distance: 44.2
click at [437, 100] on input "**********" at bounding box center [385, 96] width 143 height 30
type input "**********"
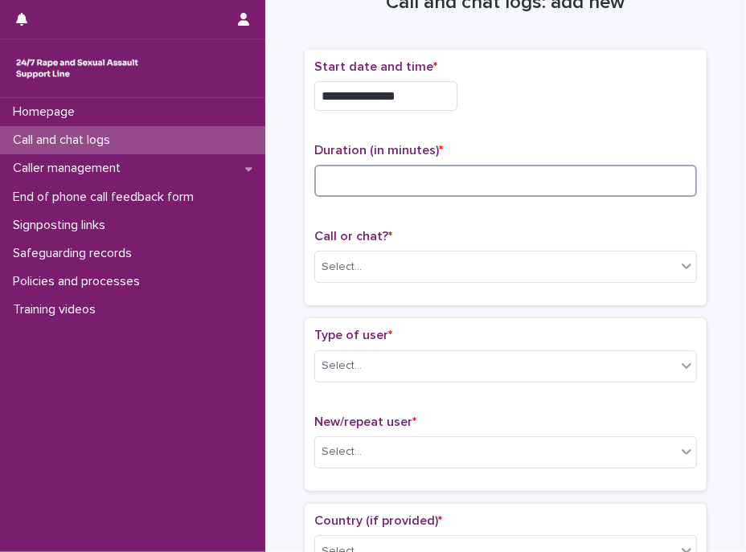
click at [505, 184] on input at bounding box center [505, 181] width 383 height 32
type input "**"
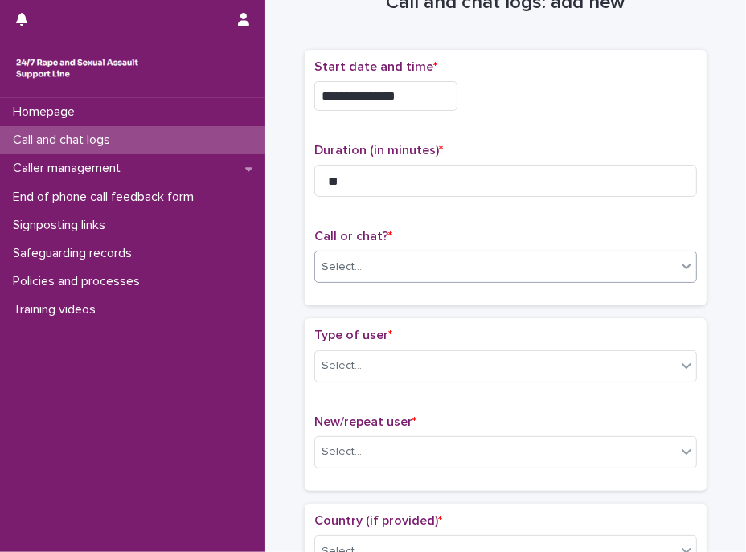
click at [470, 257] on div "Select..." at bounding box center [495, 267] width 361 height 27
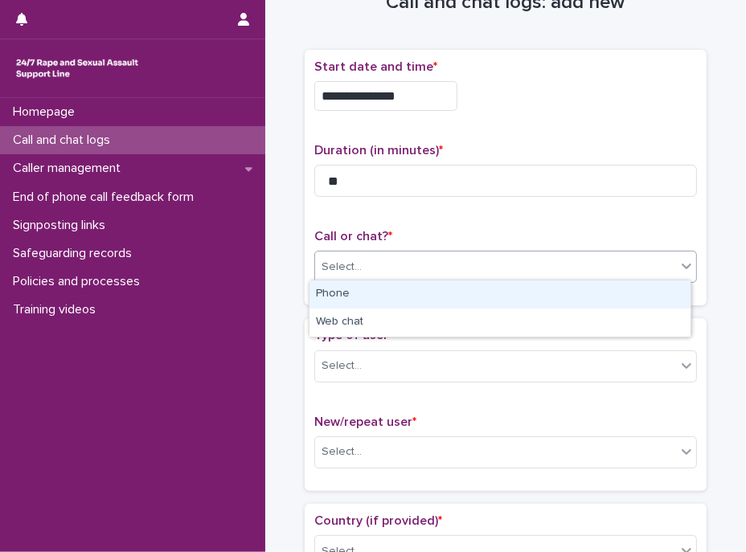
click at [371, 295] on div "Phone" at bounding box center [499, 295] width 381 height 28
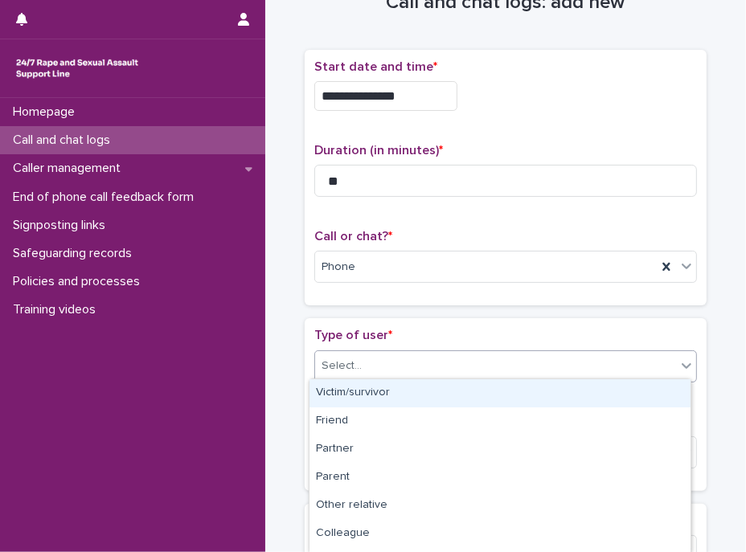
click at [393, 353] on div "Select..." at bounding box center [495, 366] width 361 height 27
click at [378, 384] on div "Victim/survivor" at bounding box center [499, 393] width 381 height 28
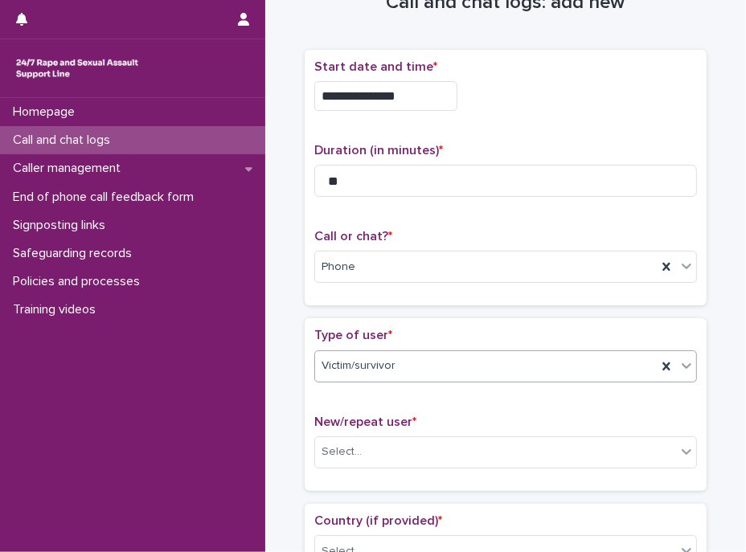
click at [394, 319] on div "Type of user * option Victim/survivor, selected. 0 results available. Select is…" at bounding box center [506, 404] width 402 height 172
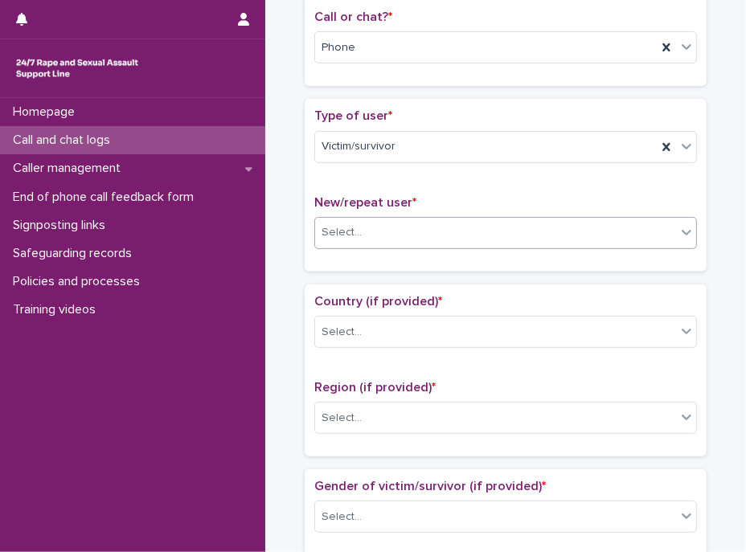
click at [371, 225] on div "Select..." at bounding box center [495, 232] width 361 height 27
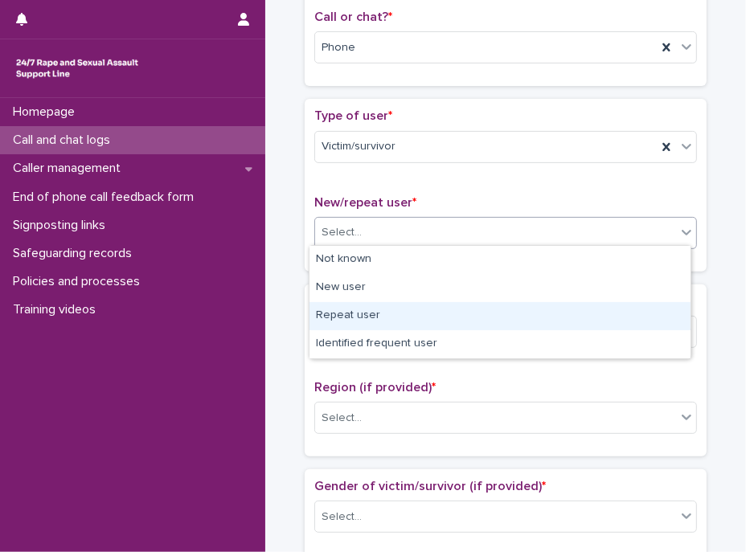
click at [371, 313] on div "Repeat user" at bounding box center [499, 316] width 381 height 28
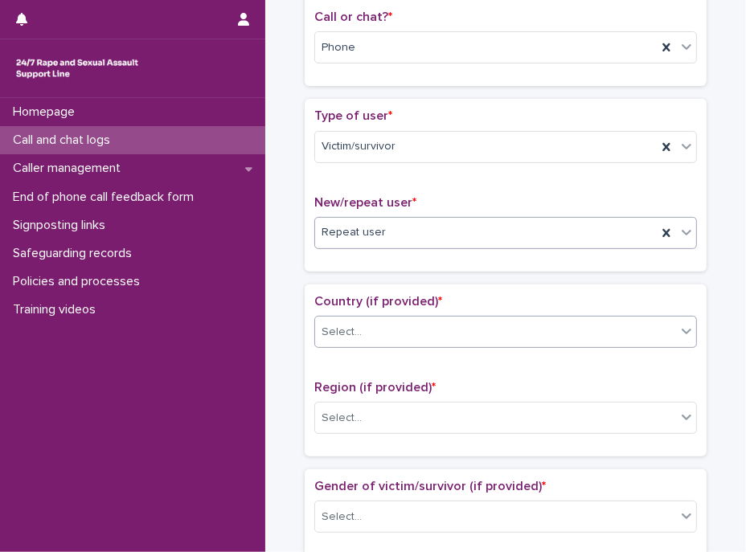
click at [389, 330] on div "Select..." at bounding box center [495, 332] width 361 height 27
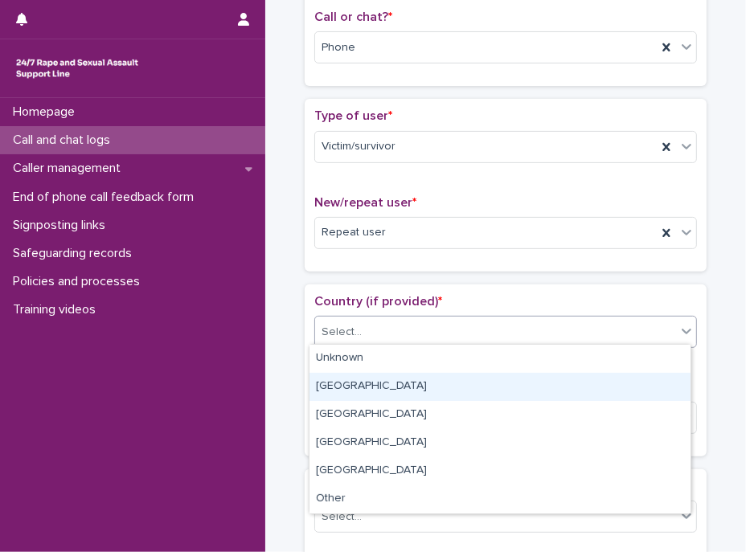
click at [363, 384] on div "England" at bounding box center [499, 387] width 381 height 28
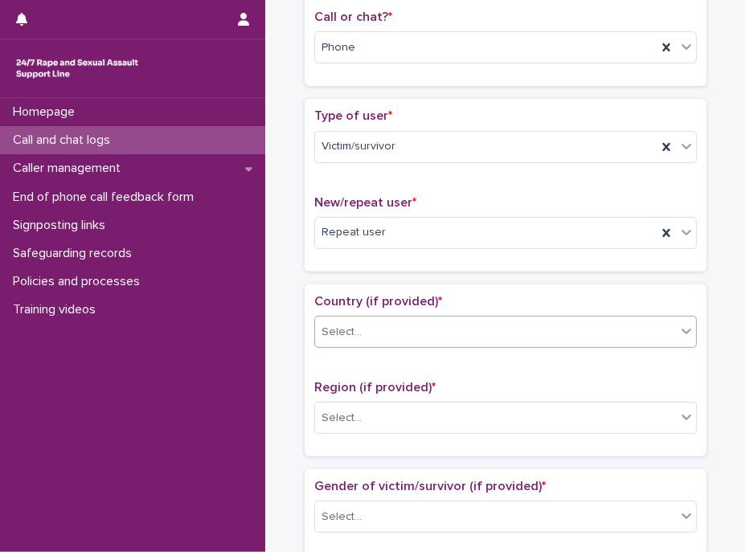
click at [394, 373] on div "Country (if provided) * option England, selected. 0 results available. Select i…" at bounding box center [505, 370] width 383 height 153
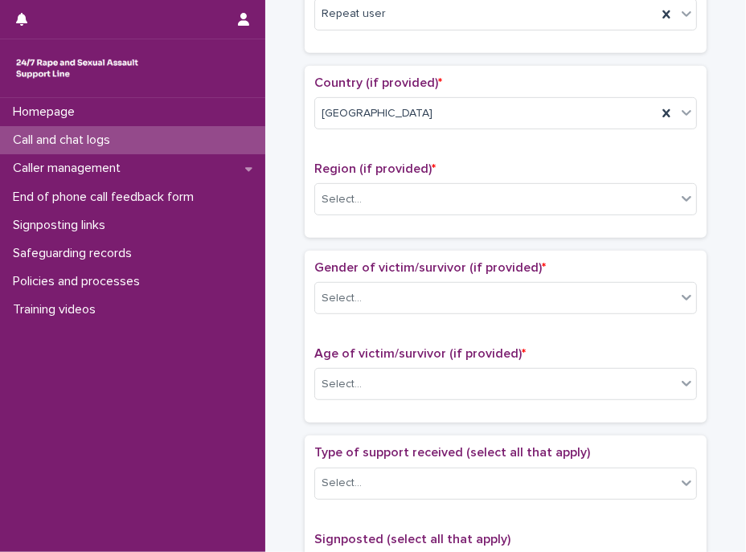
scroll to position [562, 0]
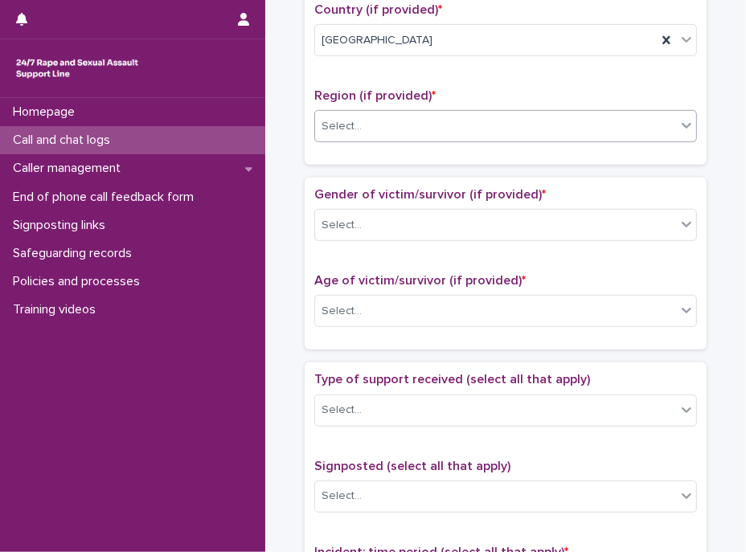
click at [354, 122] on div "Select..." at bounding box center [495, 126] width 361 height 27
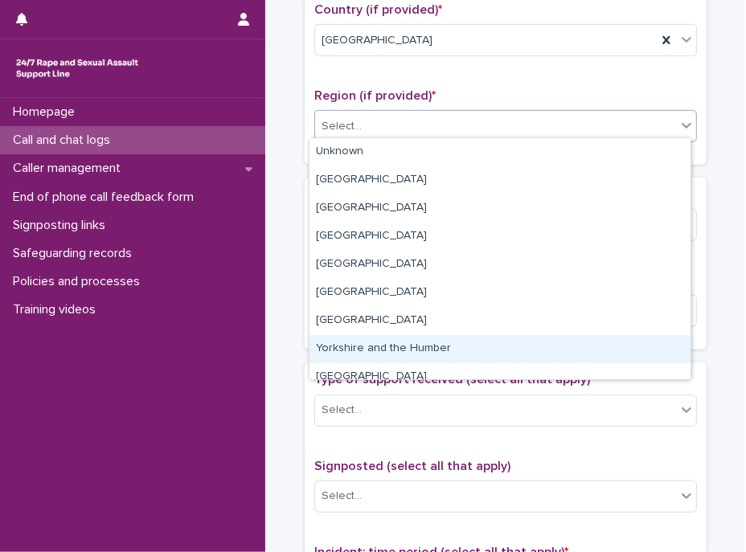
click at [415, 346] on div "Yorkshire and the Humber" at bounding box center [499, 349] width 381 height 28
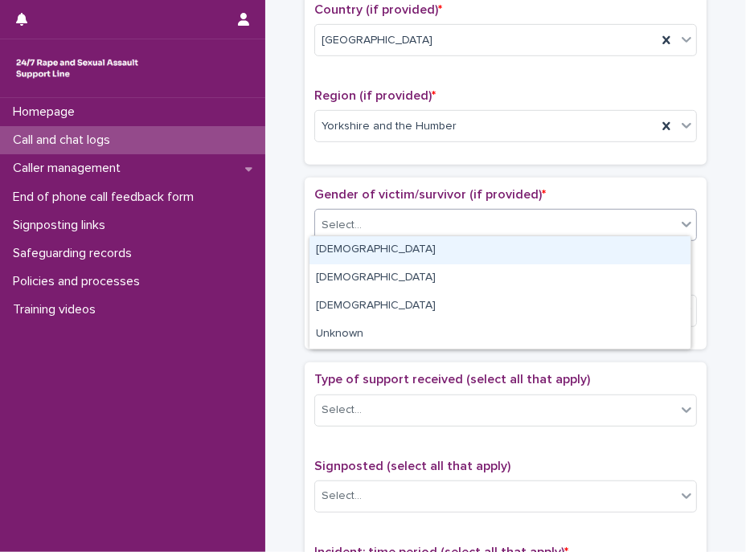
click at [432, 222] on div "Select..." at bounding box center [495, 225] width 361 height 27
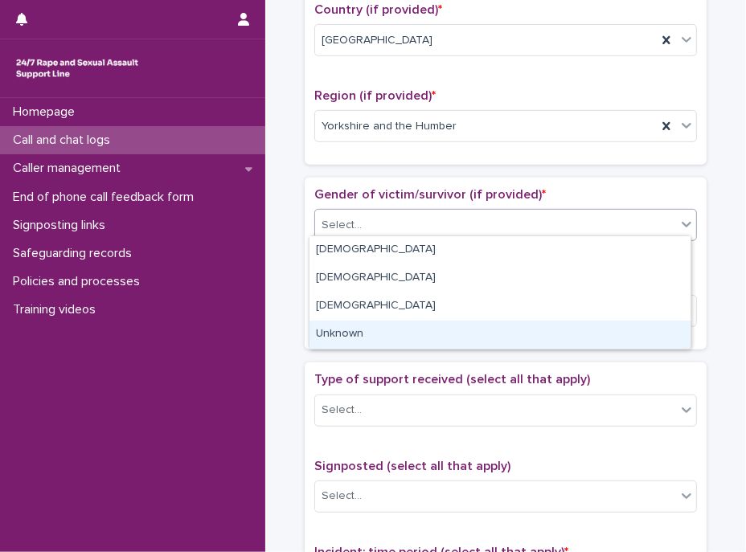
click at [377, 329] on div "Unknown" at bounding box center [499, 335] width 381 height 28
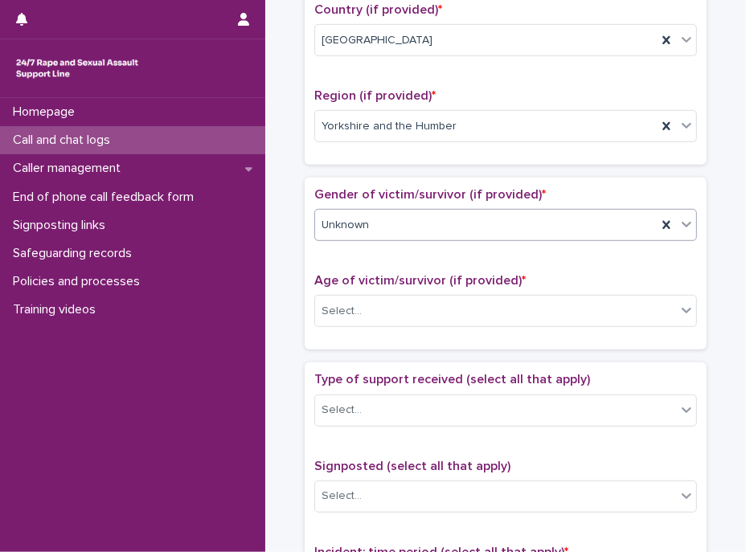
click at [383, 232] on div "Unknown" at bounding box center [486, 225] width 342 height 27
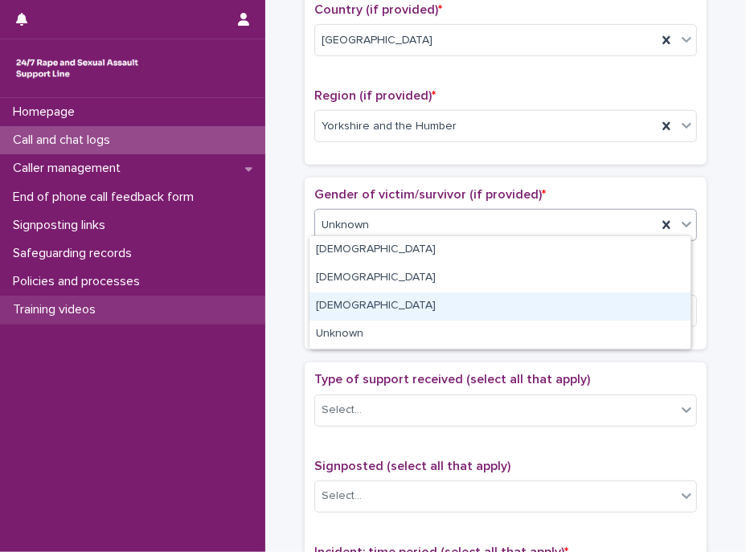
click at [256, 322] on div "Training videos" at bounding box center [132, 310] width 265 height 28
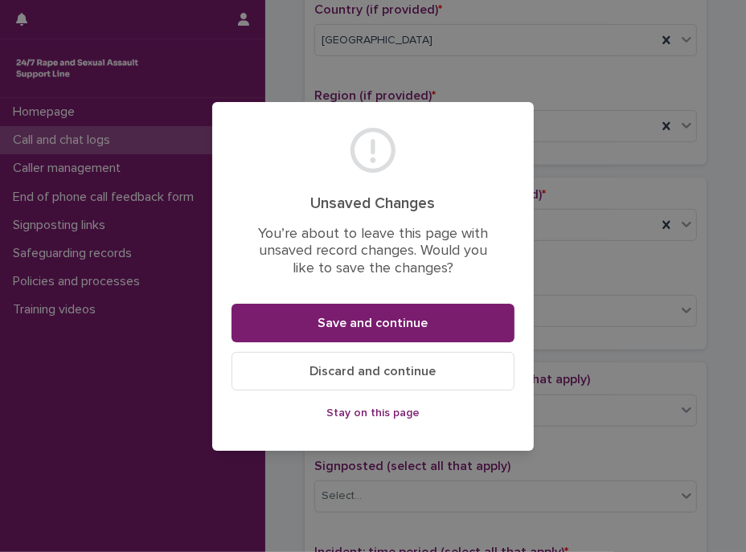
click at [442, 414] on button "Stay on this page" at bounding box center [373, 413] width 283 height 26
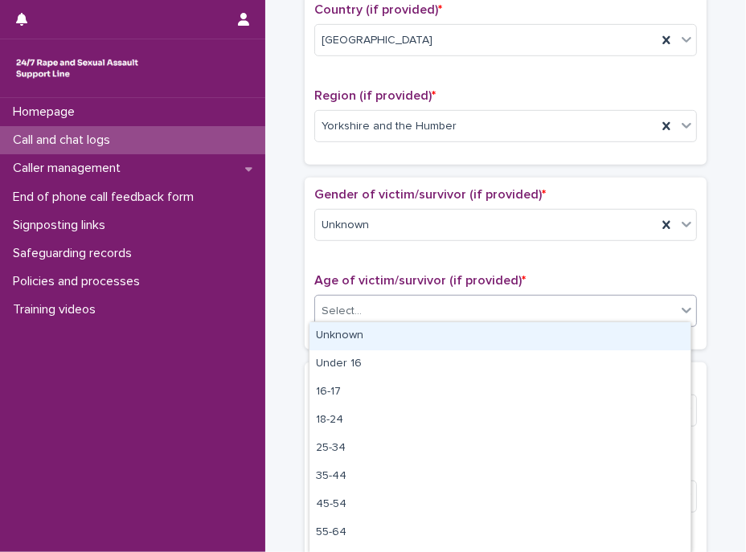
click at [433, 317] on div "Select..." at bounding box center [495, 311] width 361 height 27
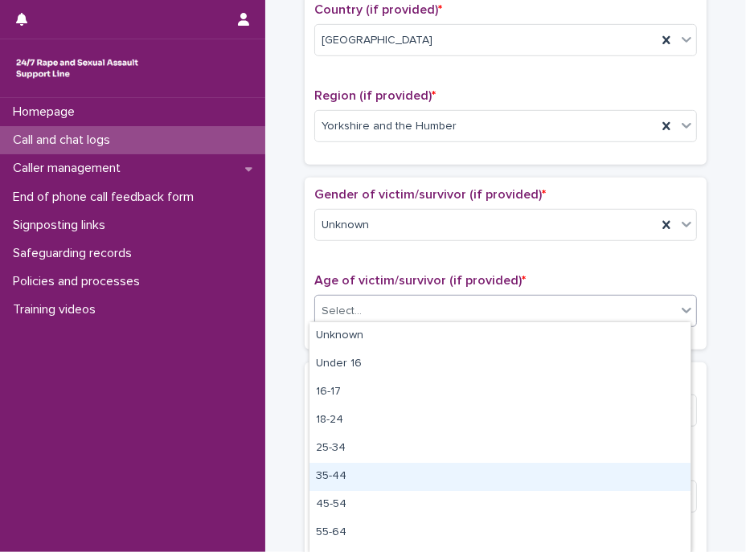
click at [360, 477] on div "35-44" at bounding box center [499, 477] width 381 height 28
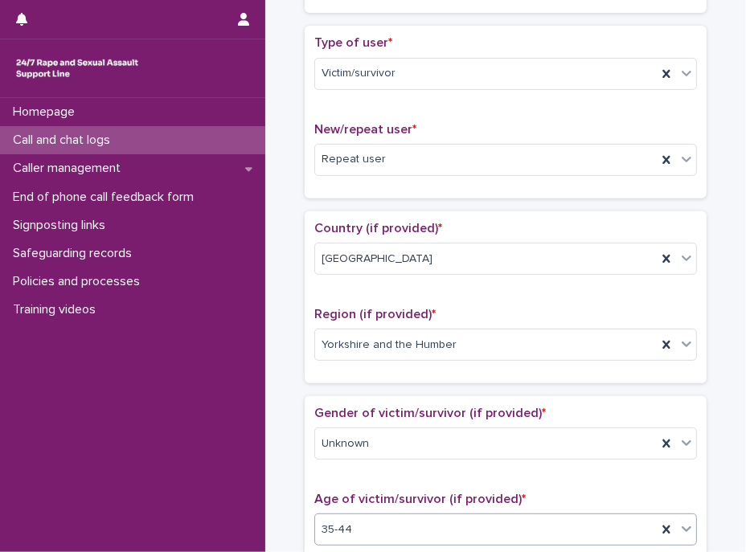
scroll to position [0, 0]
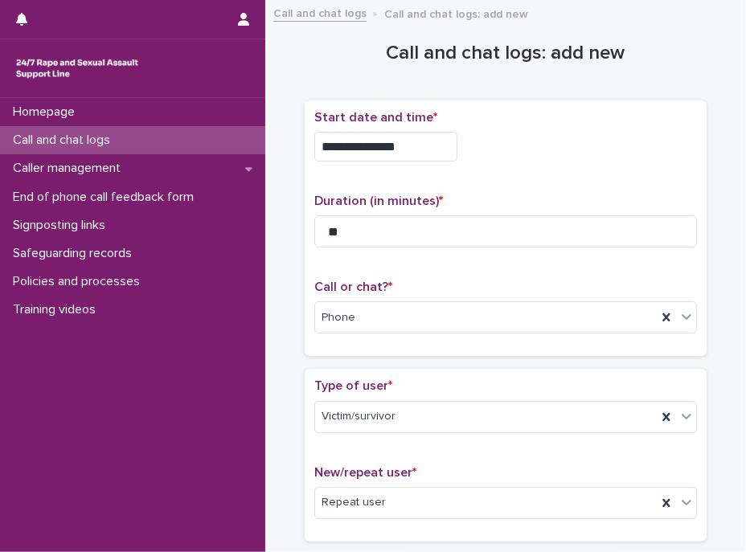
click at [414, 467] on p "New/repeat user *" at bounding box center [505, 472] width 383 height 15
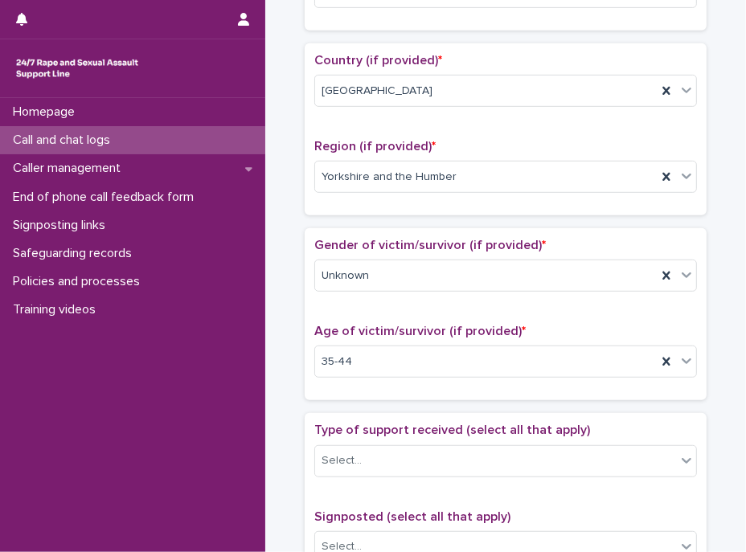
scroll to position [803, 0]
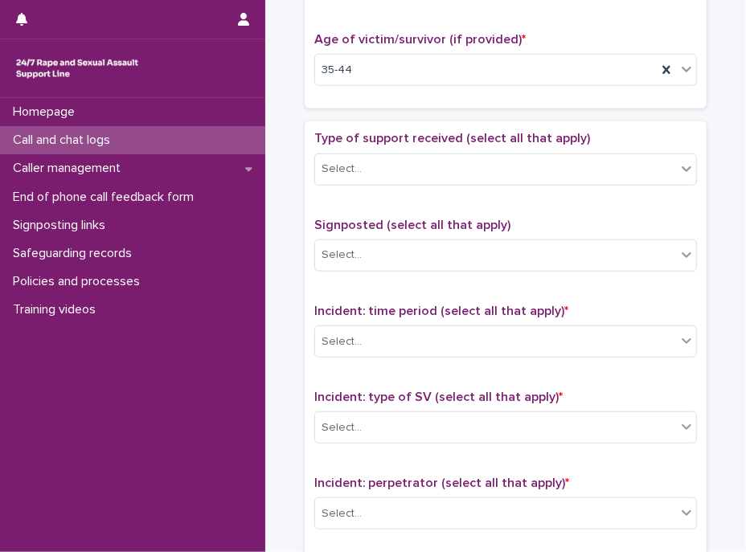
click at [395, 184] on div "Type of support received (select all that apply) Select..." at bounding box center [505, 164] width 383 height 67
click at [398, 170] on div "Select..." at bounding box center [495, 169] width 361 height 27
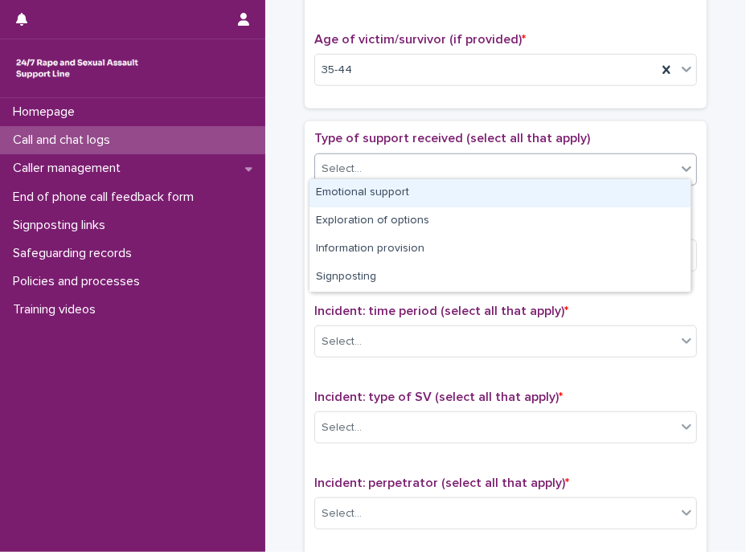
click at [384, 196] on div "Emotional support" at bounding box center [499, 193] width 381 height 28
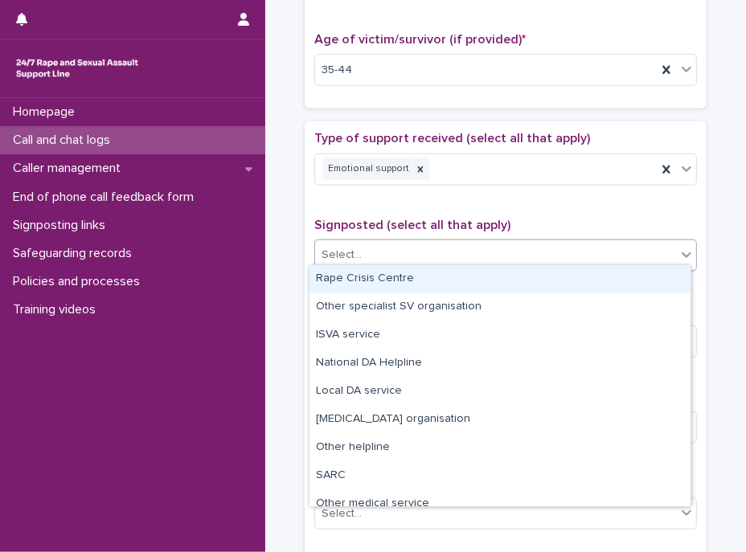
click at [434, 258] on div "Select..." at bounding box center [495, 255] width 361 height 27
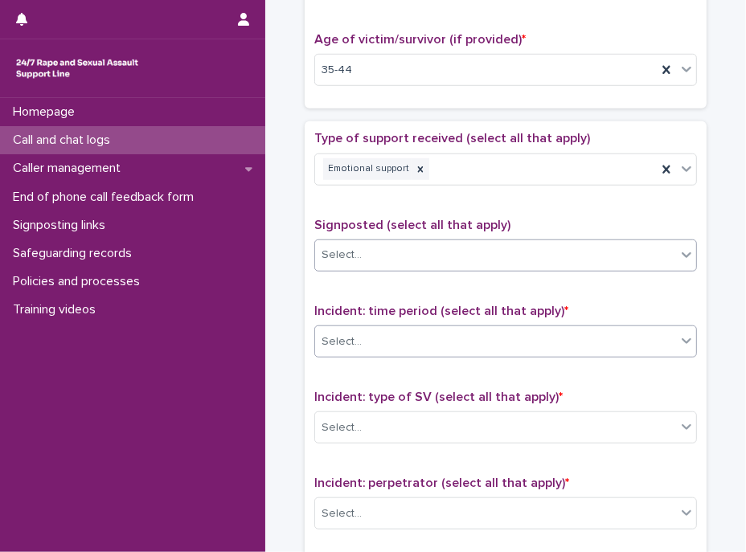
click at [438, 329] on div "Select..." at bounding box center [495, 342] width 361 height 27
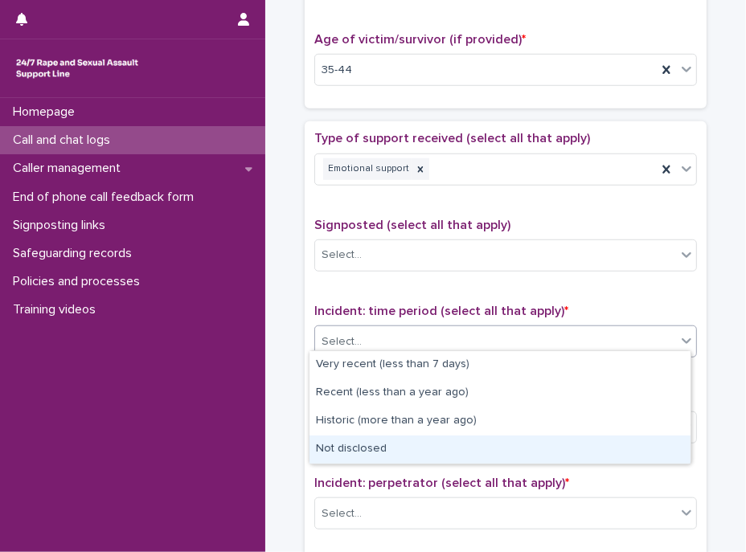
click at [391, 452] on div "Not disclosed" at bounding box center [499, 450] width 381 height 28
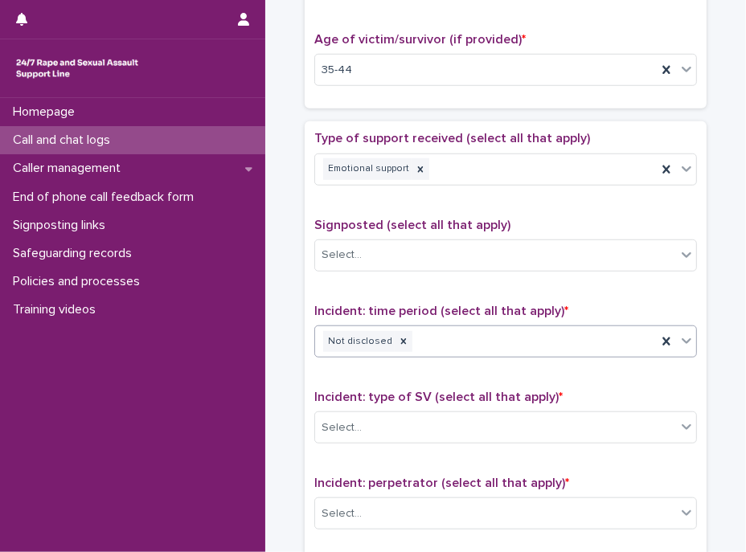
click at [440, 372] on div "**********" at bounding box center [505, 480] width 383 height 699
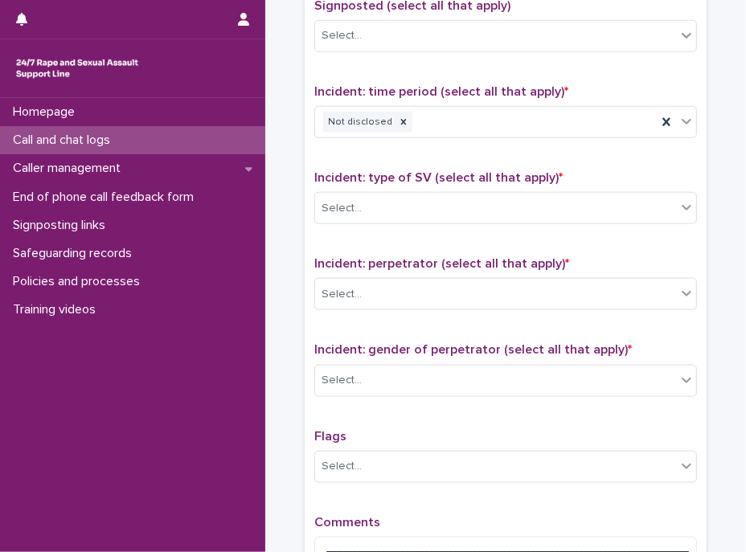
scroll to position [1096, 0]
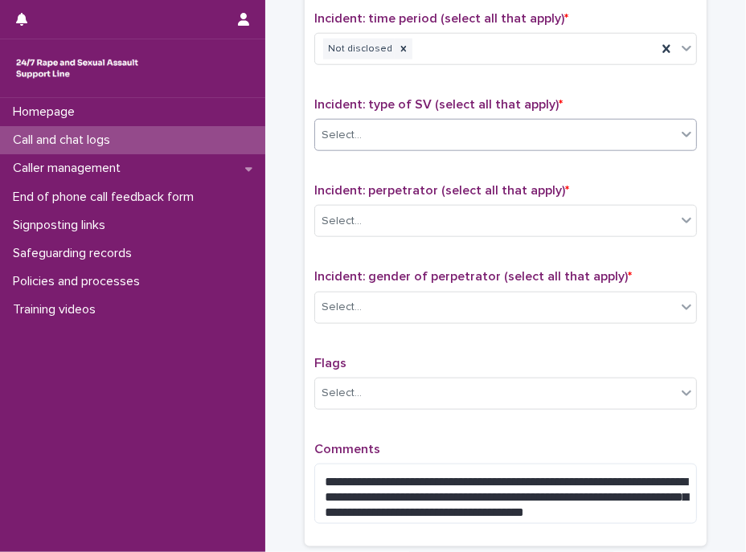
click at [463, 122] on div "Select..." at bounding box center [495, 135] width 361 height 27
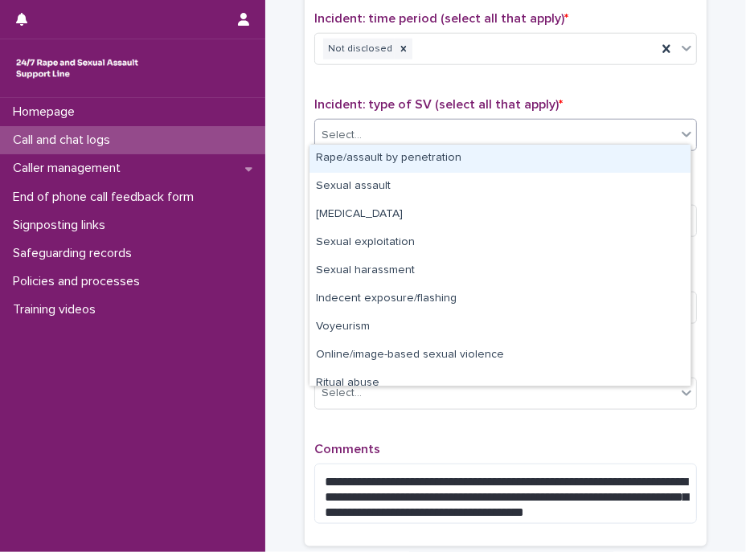
click at [448, 138] on div "Select..." at bounding box center [495, 135] width 361 height 27
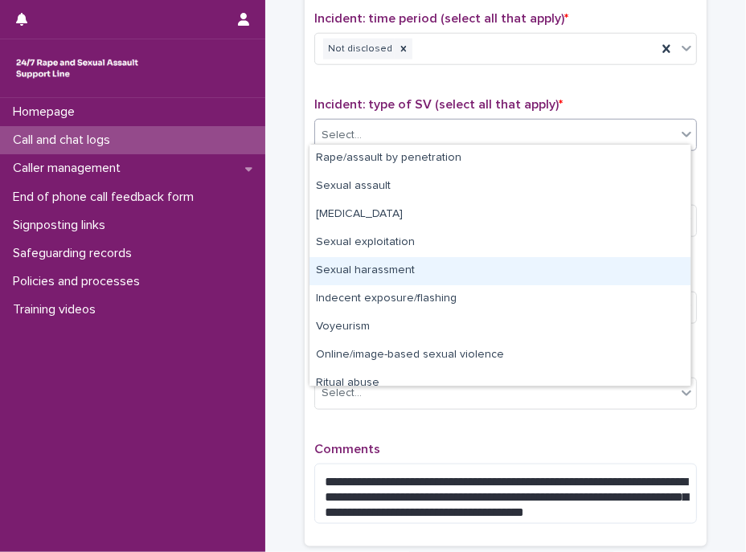
click at [398, 266] on div "Sexual harassment" at bounding box center [499, 271] width 381 height 28
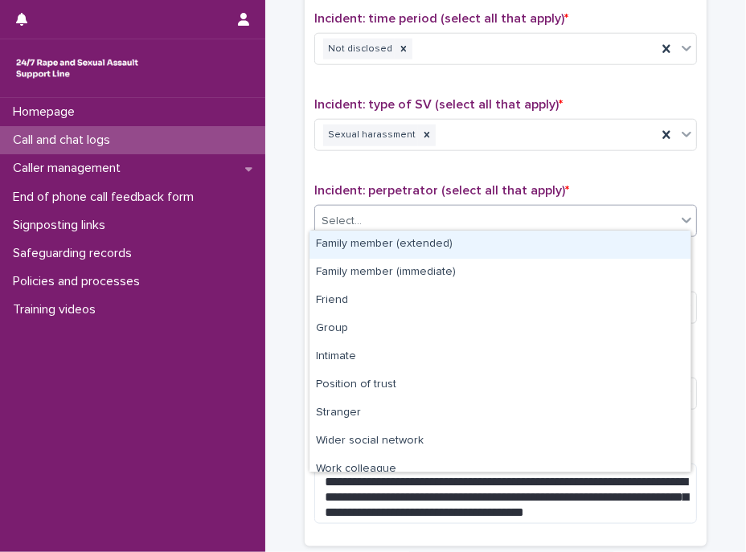
click at [417, 213] on div "Select..." at bounding box center [495, 221] width 361 height 27
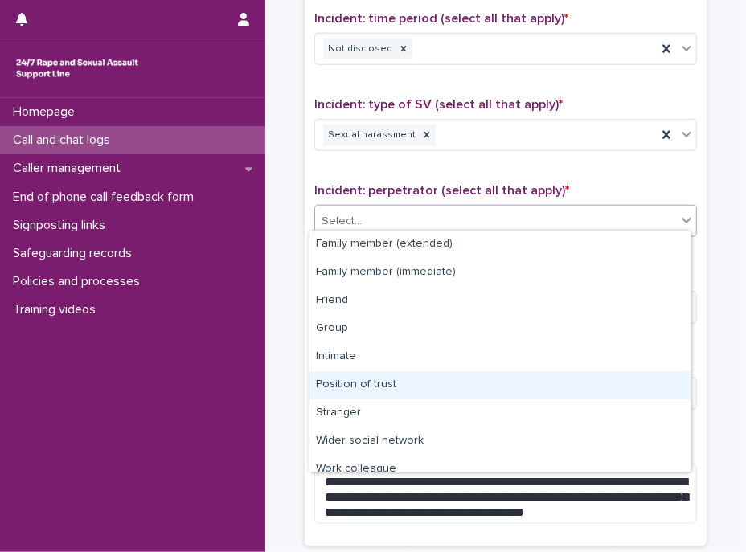
scroll to position [68, 0]
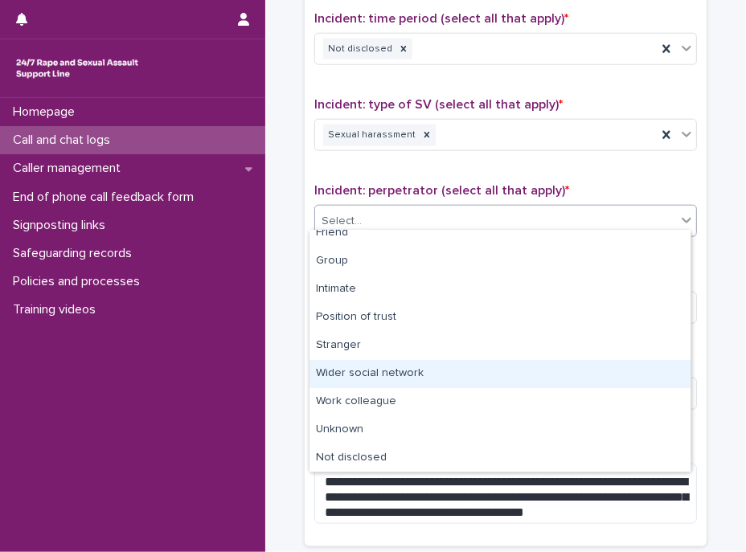
click at [393, 376] on div "Wider social network" at bounding box center [499, 374] width 381 height 28
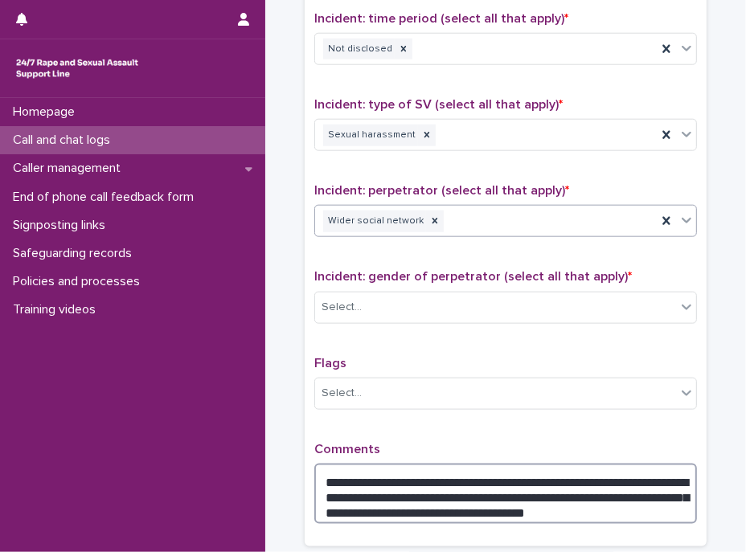
click at [391, 484] on textarea "**********" at bounding box center [505, 494] width 383 height 61
click at [415, 486] on textarea "**********" at bounding box center [505, 494] width 383 height 61
type textarea "**********"
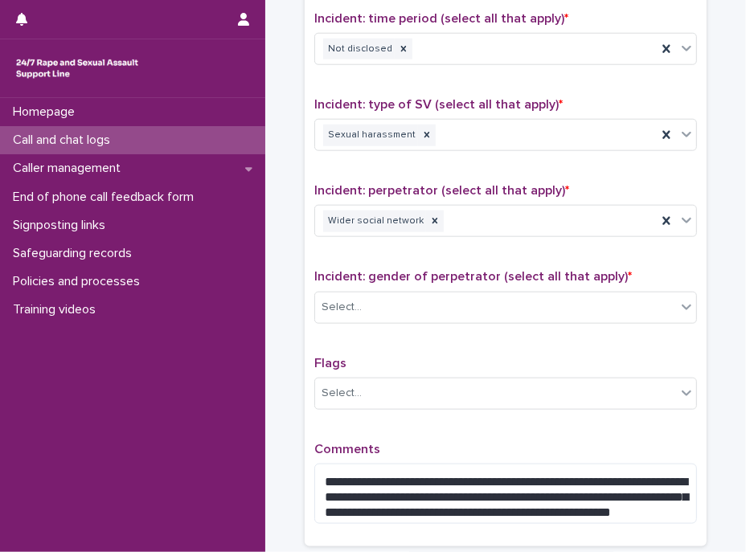
click at [439, 346] on div "**********" at bounding box center [505, 187] width 383 height 699
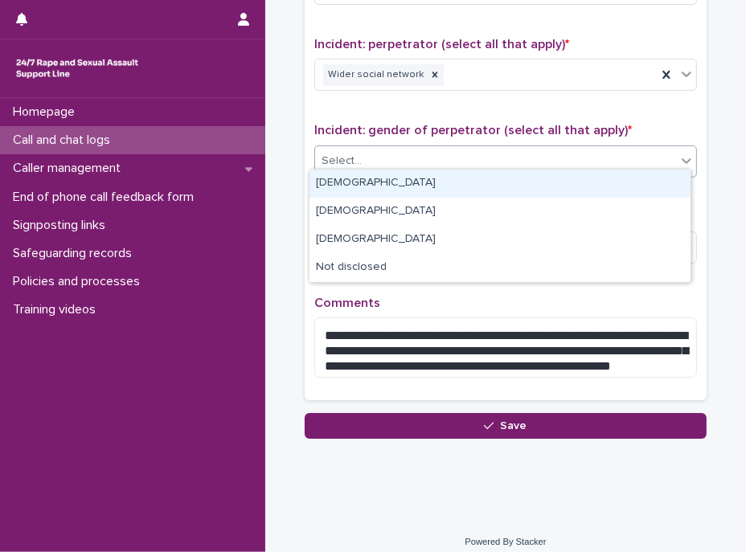
click at [497, 158] on div "Select..." at bounding box center [495, 161] width 361 height 27
click at [442, 183] on div "[DEMOGRAPHIC_DATA]" at bounding box center [499, 184] width 381 height 28
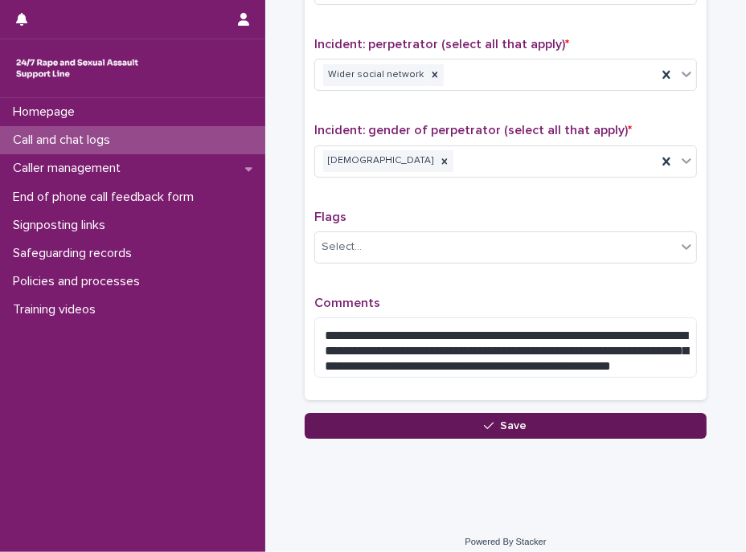
click at [551, 421] on button "Save" at bounding box center [506, 426] width 402 height 26
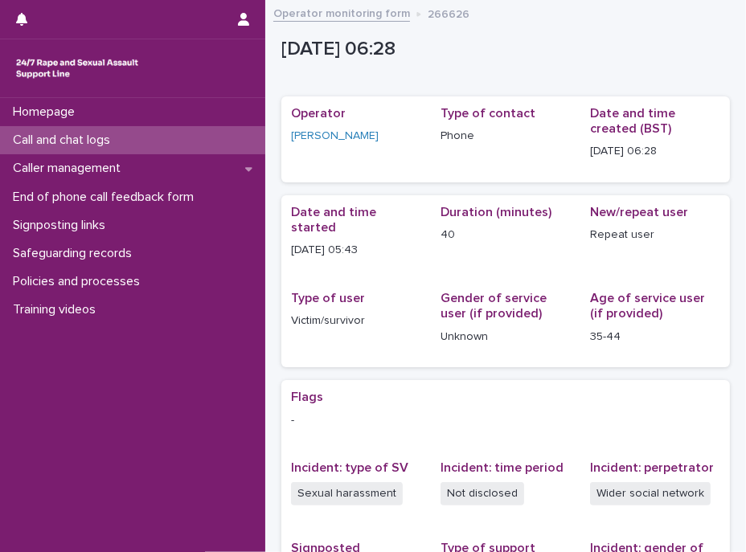
click at [109, 141] on p "Call and chat logs" at bounding box center [64, 140] width 117 height 15
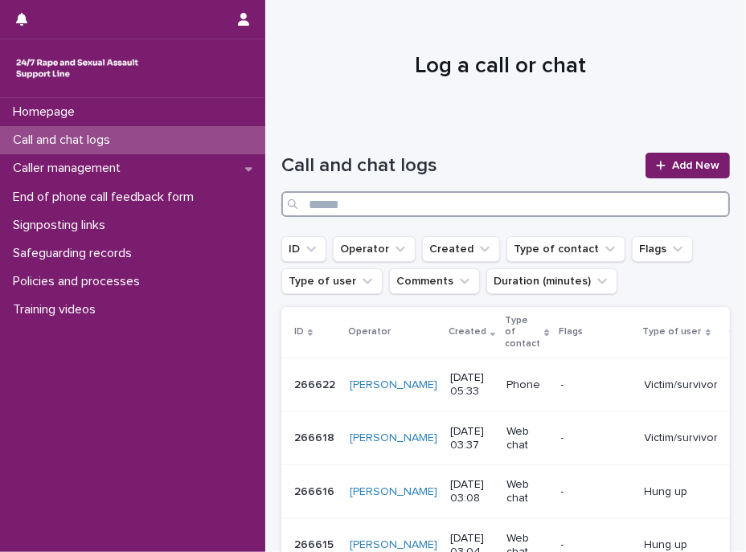
click at [407, 203] on input "Search" at bounding box center [505, 204] width 449 height 26
paste input "******"
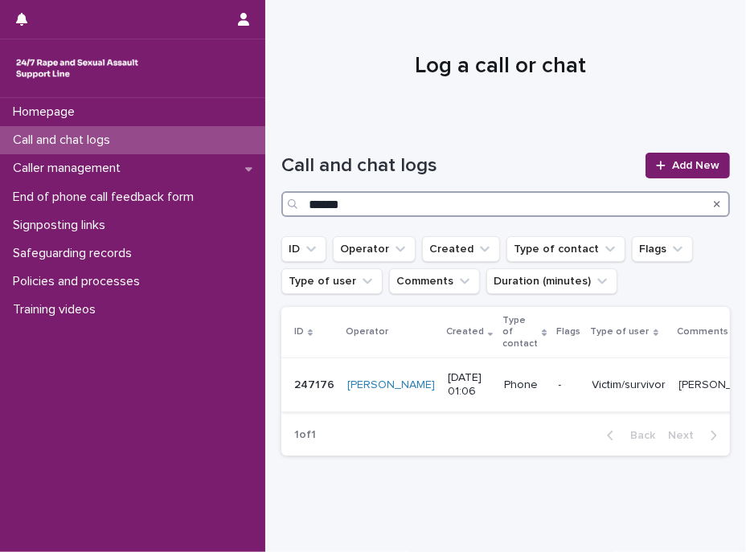
type input "******"
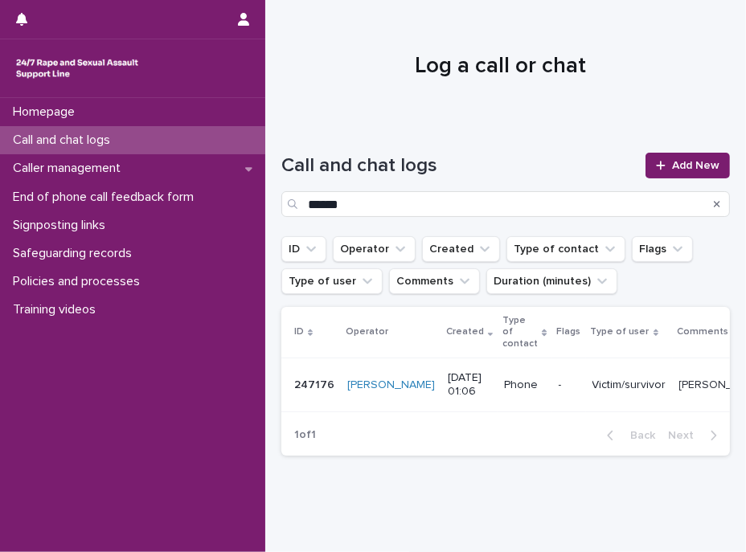
click at [592, 375] on div "Victim/survivor" at bounding box center [629, 383] width 74 height 17
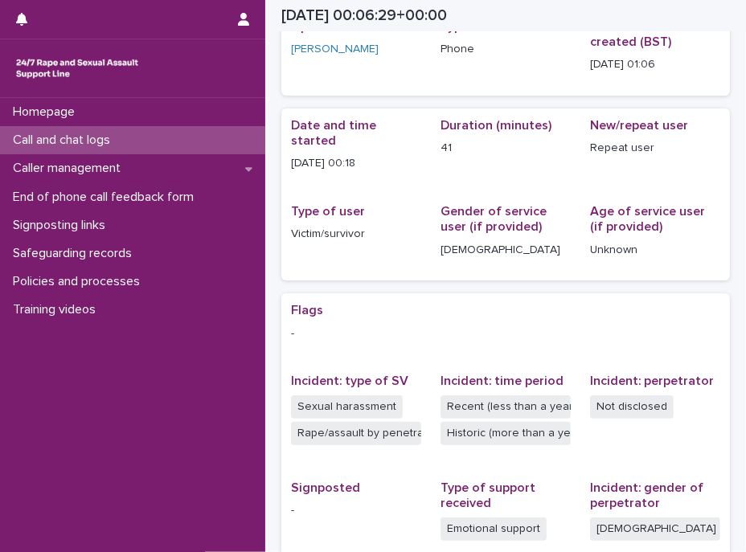
scroll to position [379, 0]
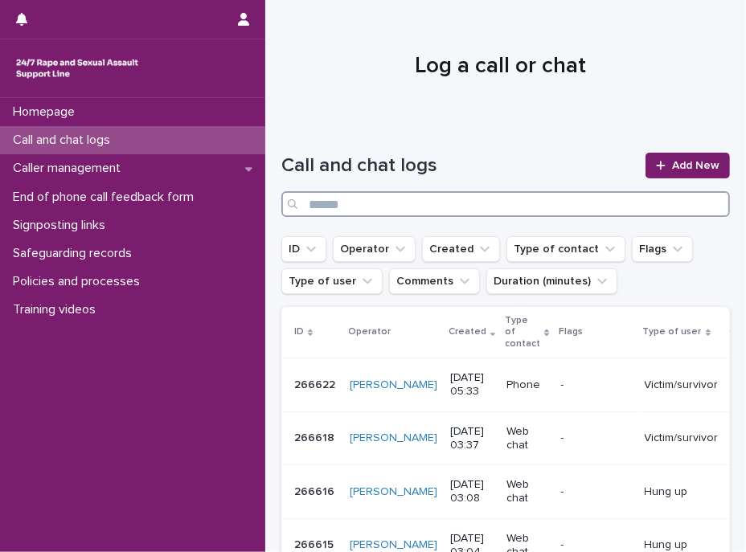
click at [372, 211] on input "Search" at bounding box center [505, 204] width 449 height 26
paste input "******"
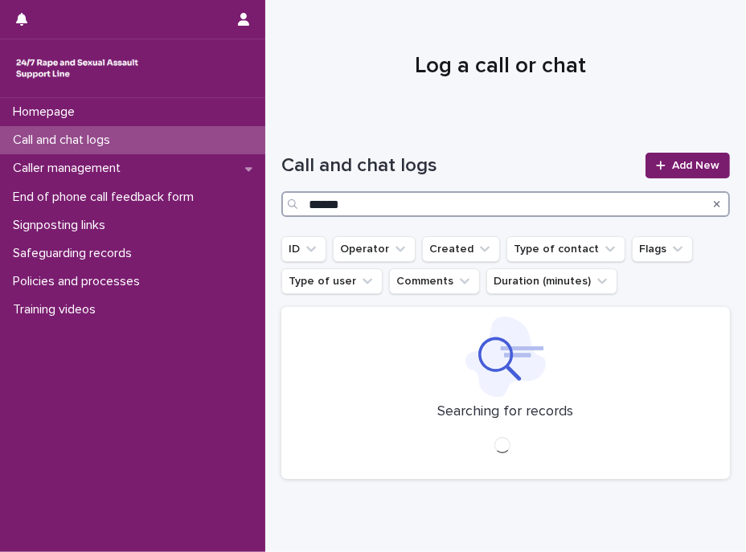
type input "******"
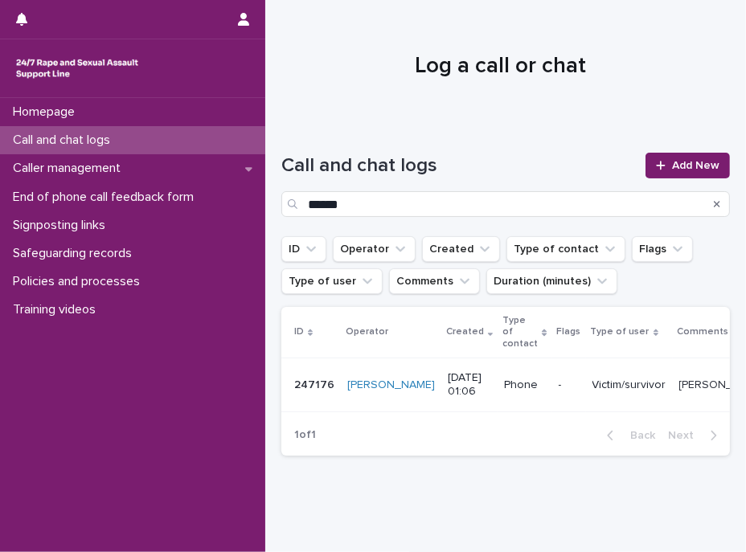
click at [559, 372] on div "-" at bounding box center [569, 385] width 21 height 27
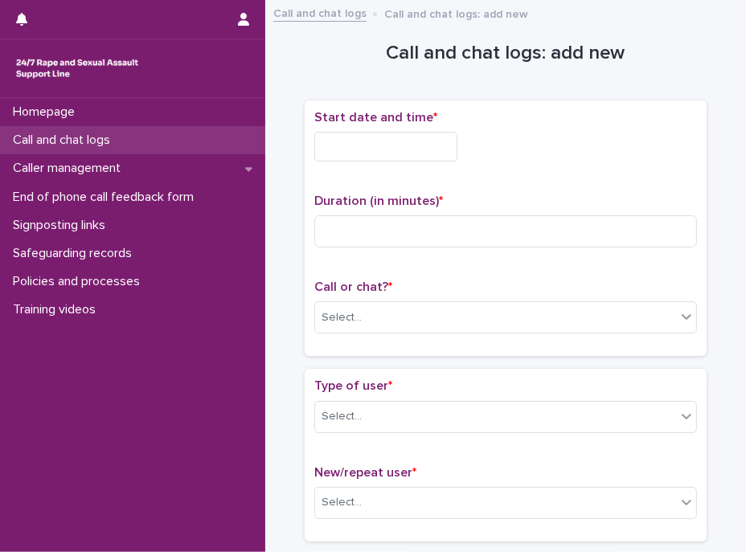
click at [68, 138] on p "Call and chat logs" at bounding box center [64, 140] width 117 height 15
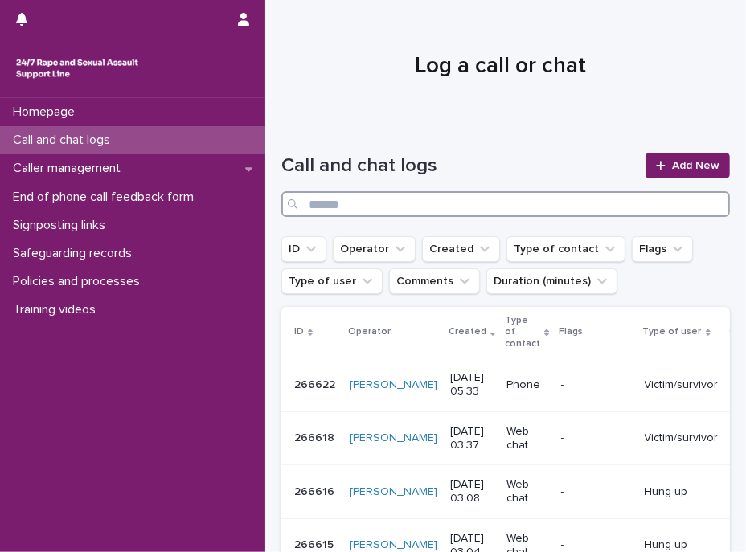
click at [408, 199] on input "Search" at bounding box center [505, 204] width 449 height 26
paste input "******"
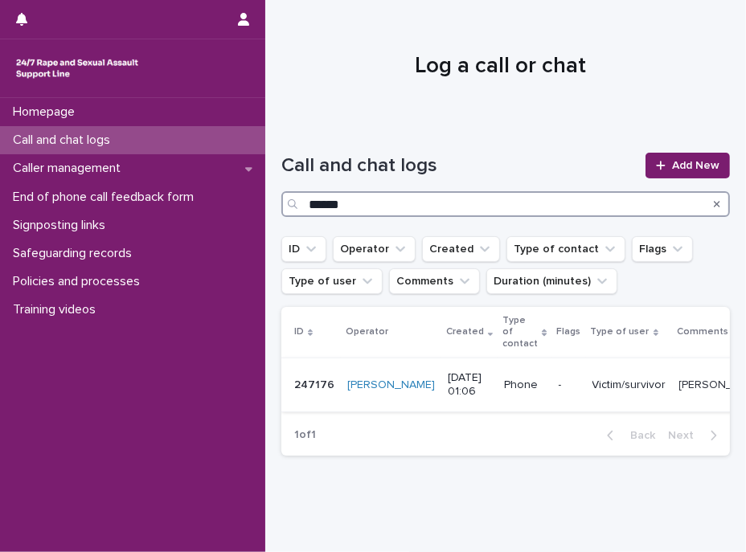
type input "******"
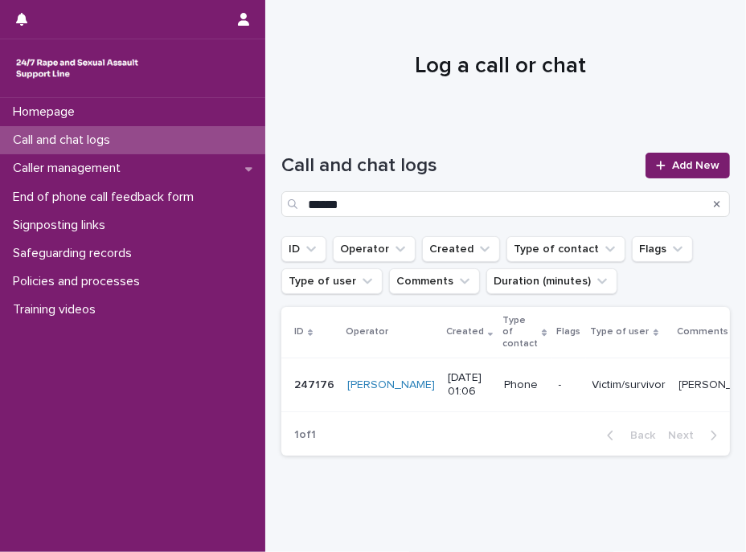
click at [592, 380] on p "Victim/survivor" at bounding box center [629, 386] width 74 height 14
